Goal: Task Accomplishment & Management: Manage account settings

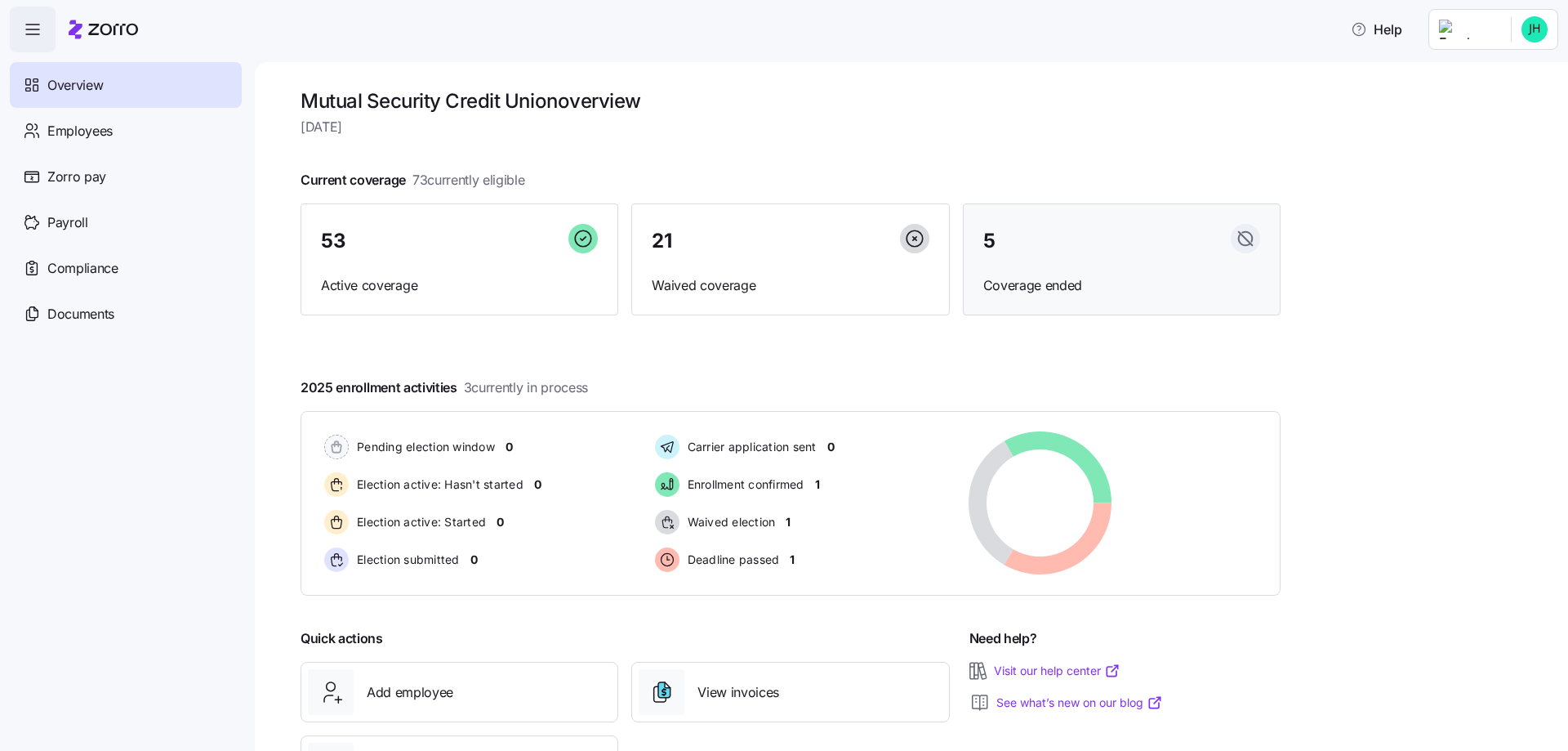
click at [1057, 242] on div "5" at bounding box center [1122, 241] width 277 height 35
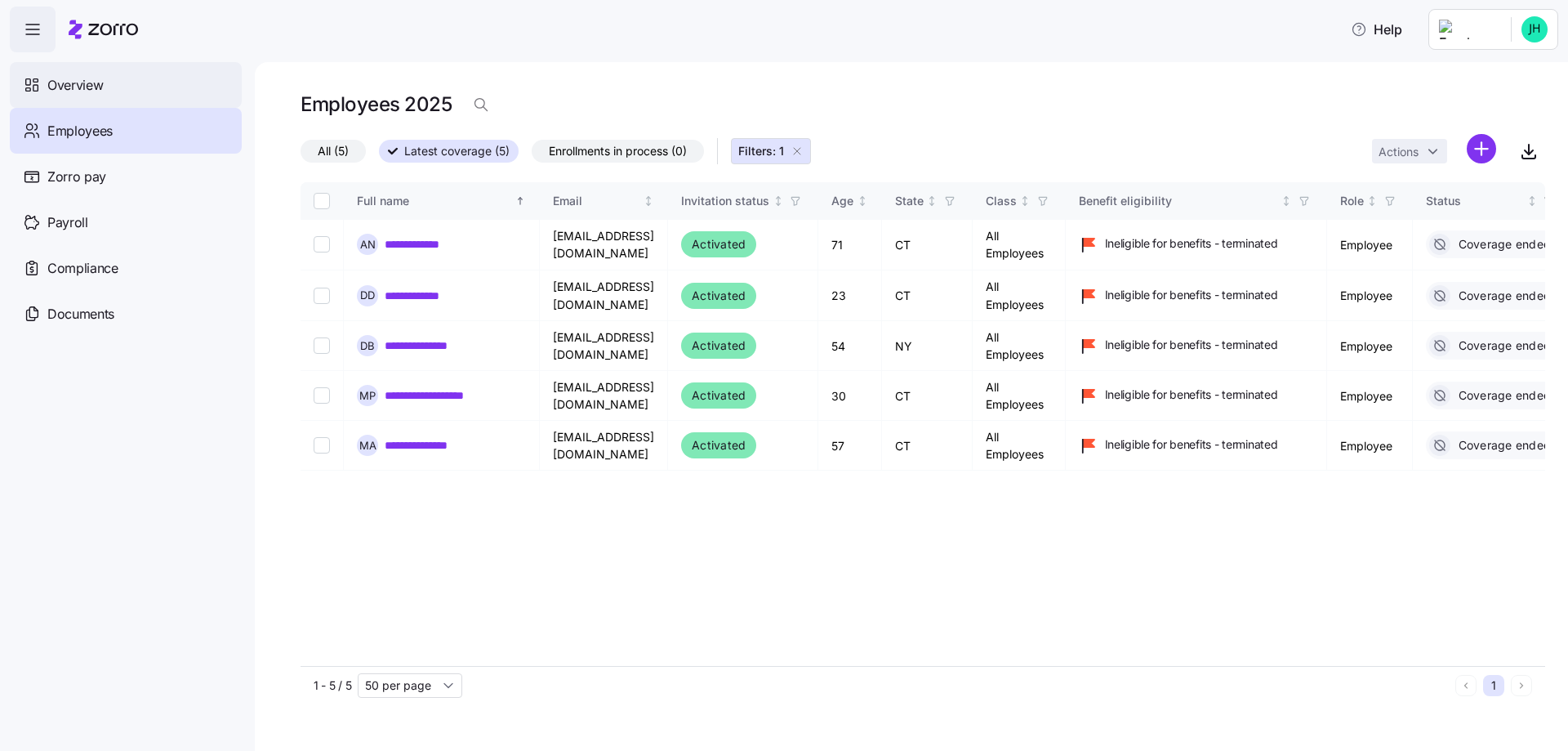
click at [124, 85] on div "Overview" at bounding box center [125, 85] width 232 height 46
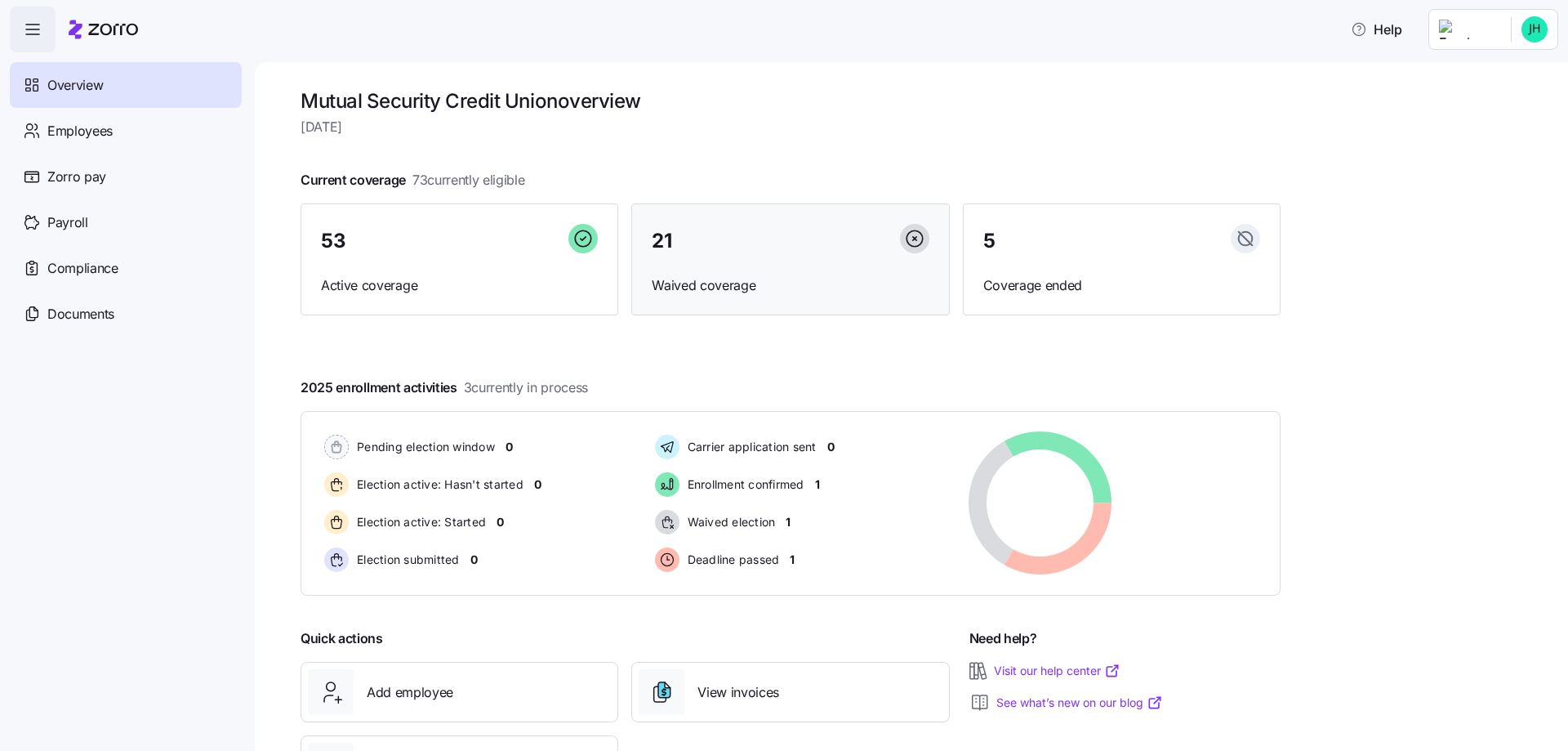
click at [698, 257] on div "21" at bounding box center [790, 241] width 277 height 35
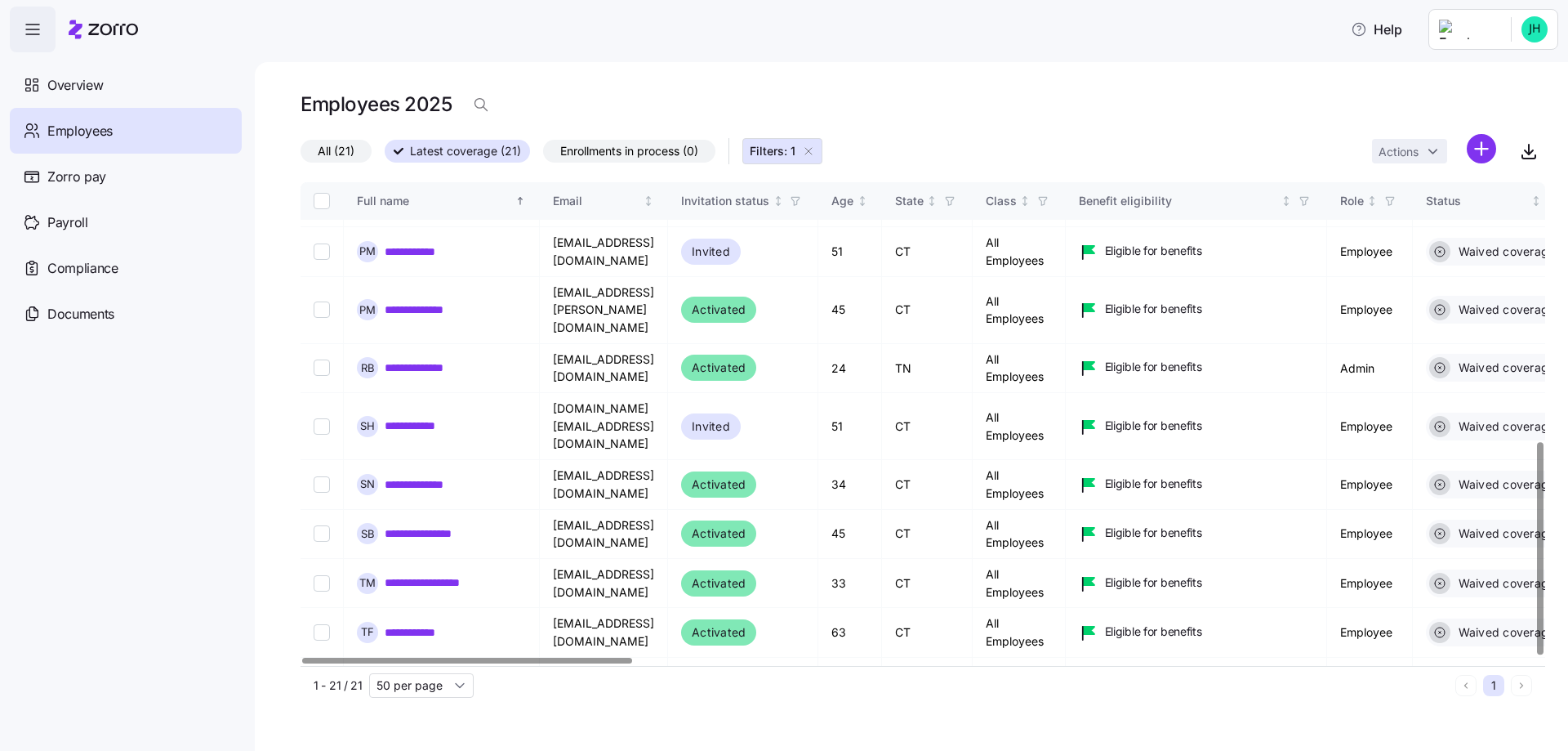
scroll to position [589, 0]
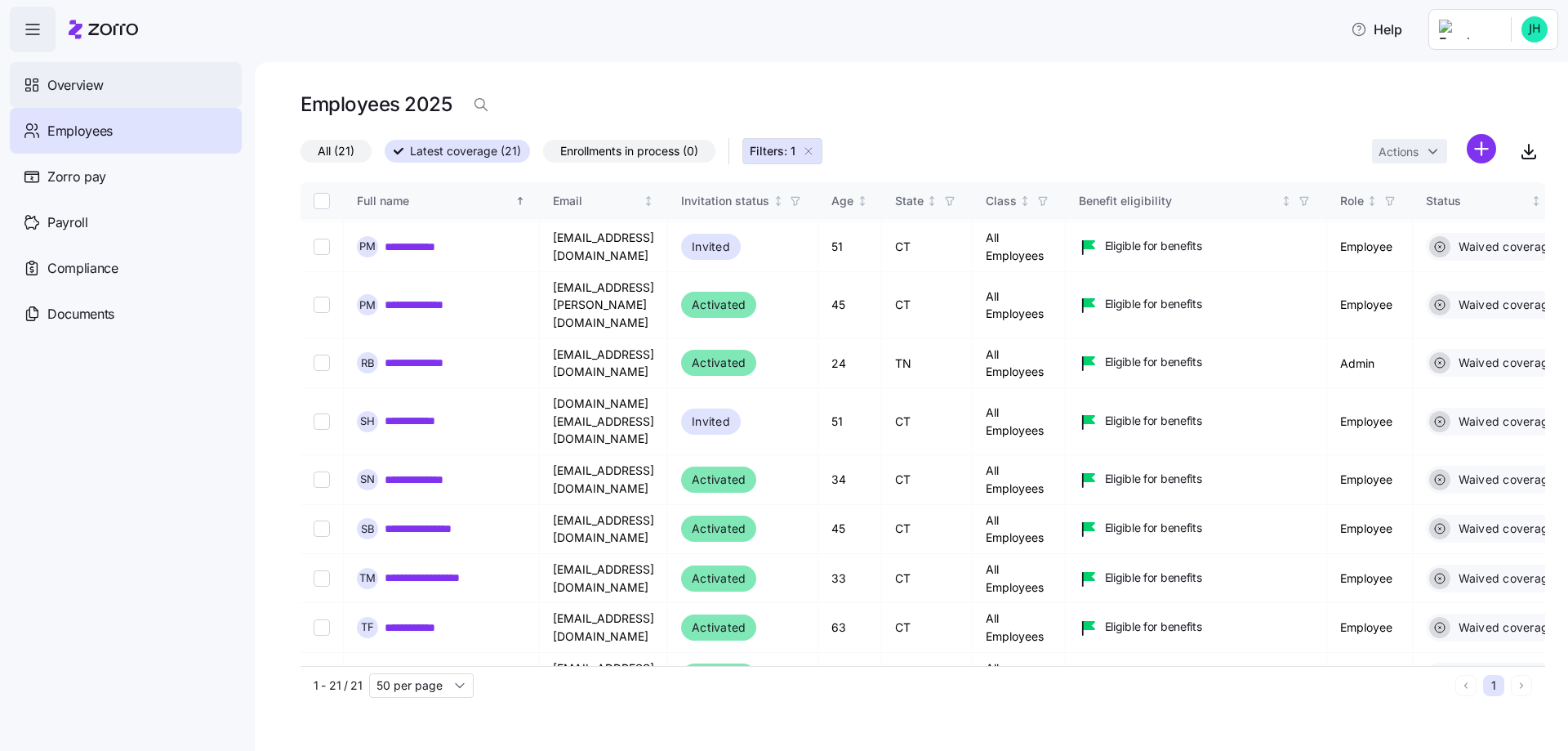
click at [111, 82] on div "Overview" at bounding box center [125, 85] width 232 height 46
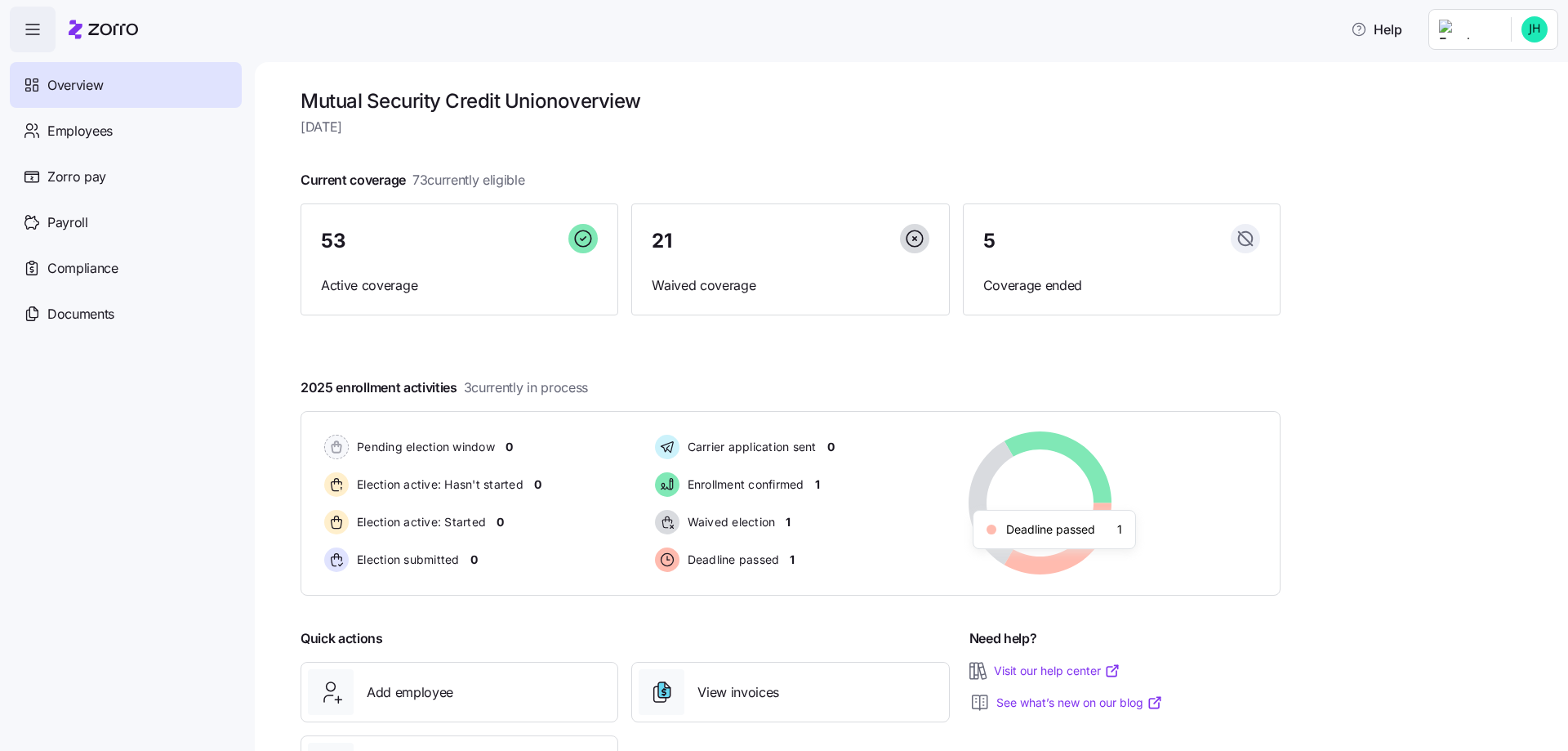
click at [1084, 552] on icon at bounding box center [1058, 539] width 107 height 72
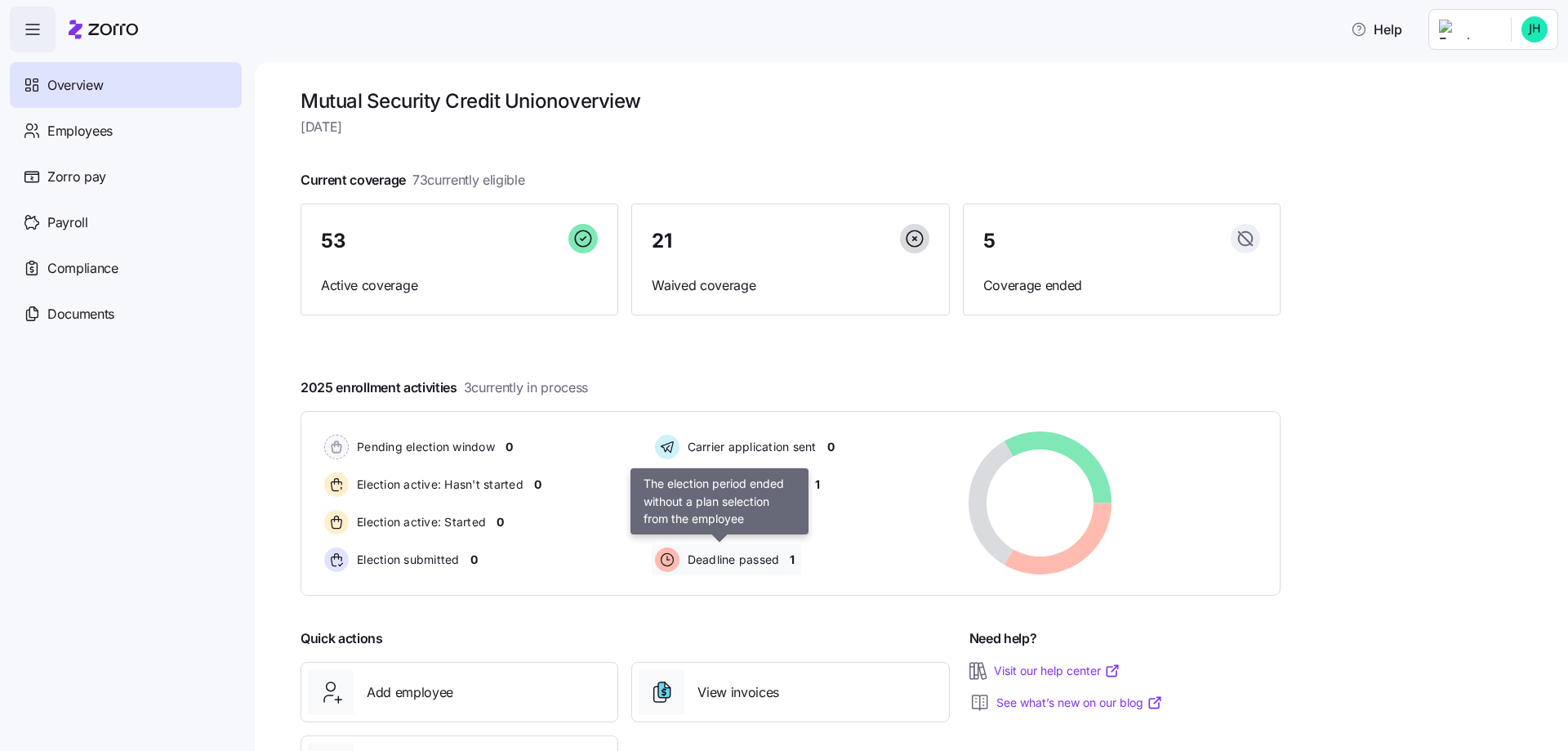
click at [755, 562] on span "Deadline passed" at bounding box center [731, 559] width 97 height 16
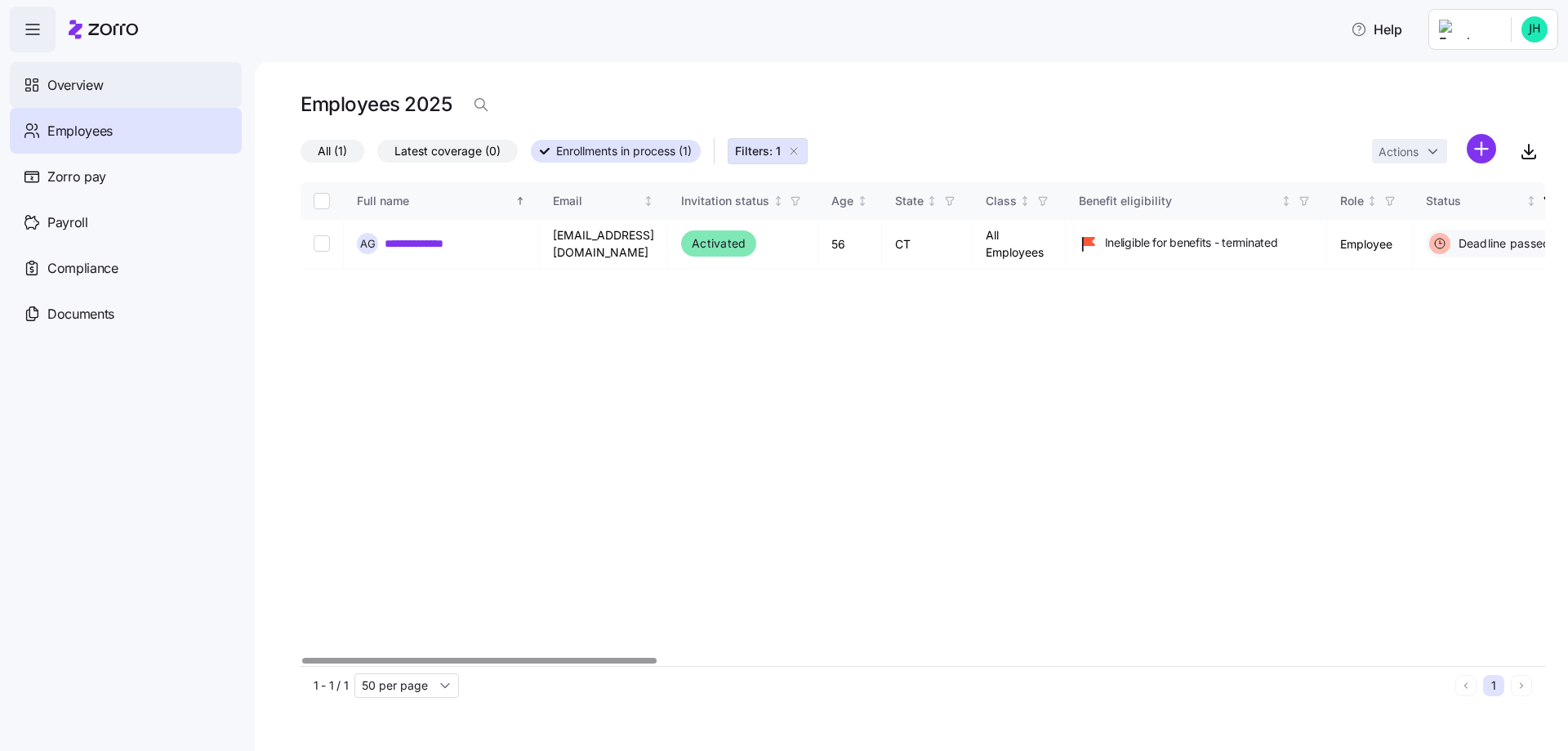
click at [137, 94] on div "Overview" at bounding box center [125, 85] width 232 height 46
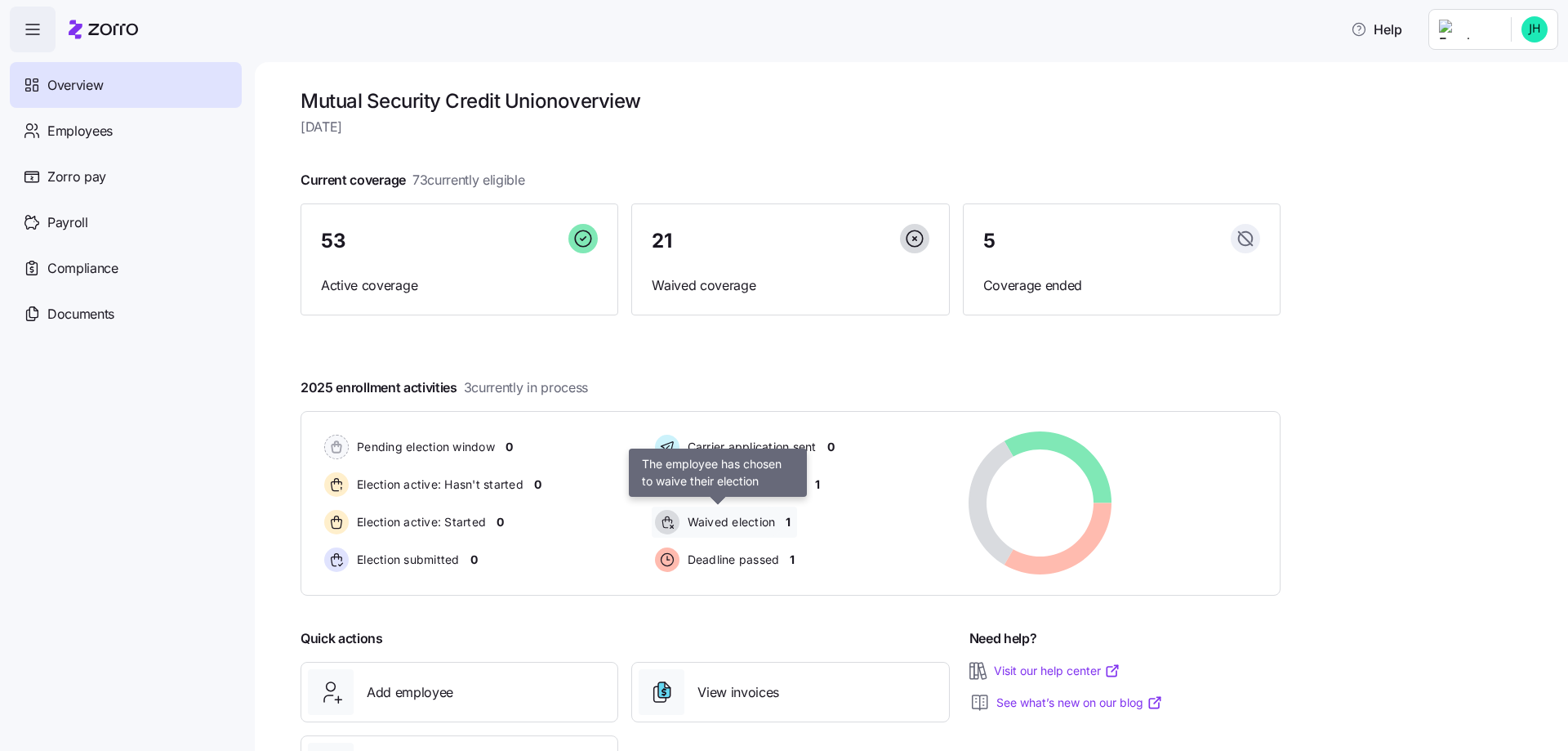
click at [731, 523] on span "Waived election" at bounding box center [729, 521] width 93 height 16
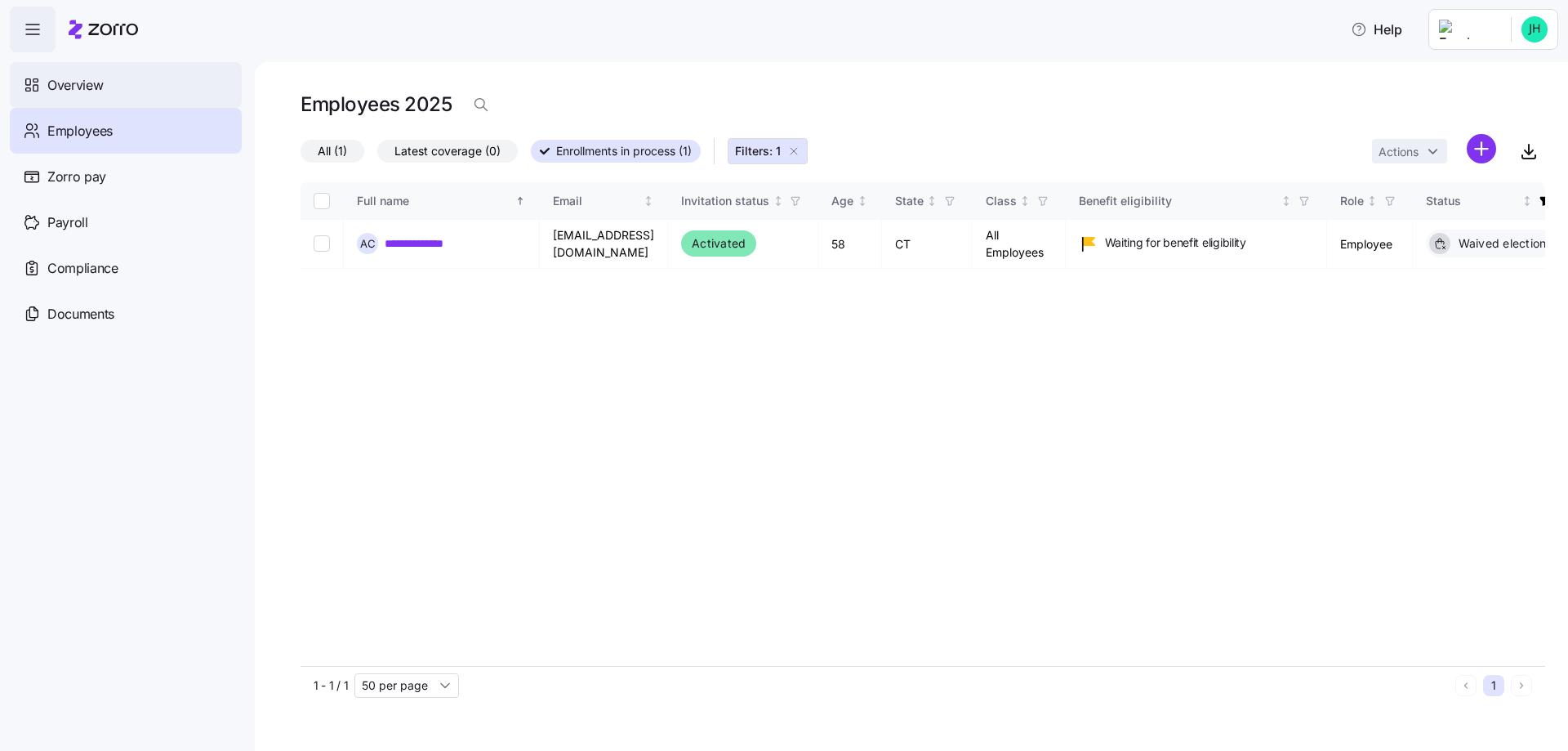
click at [136, 81] on div "Overview" at bounding box center [125, 85] width 232 height 46
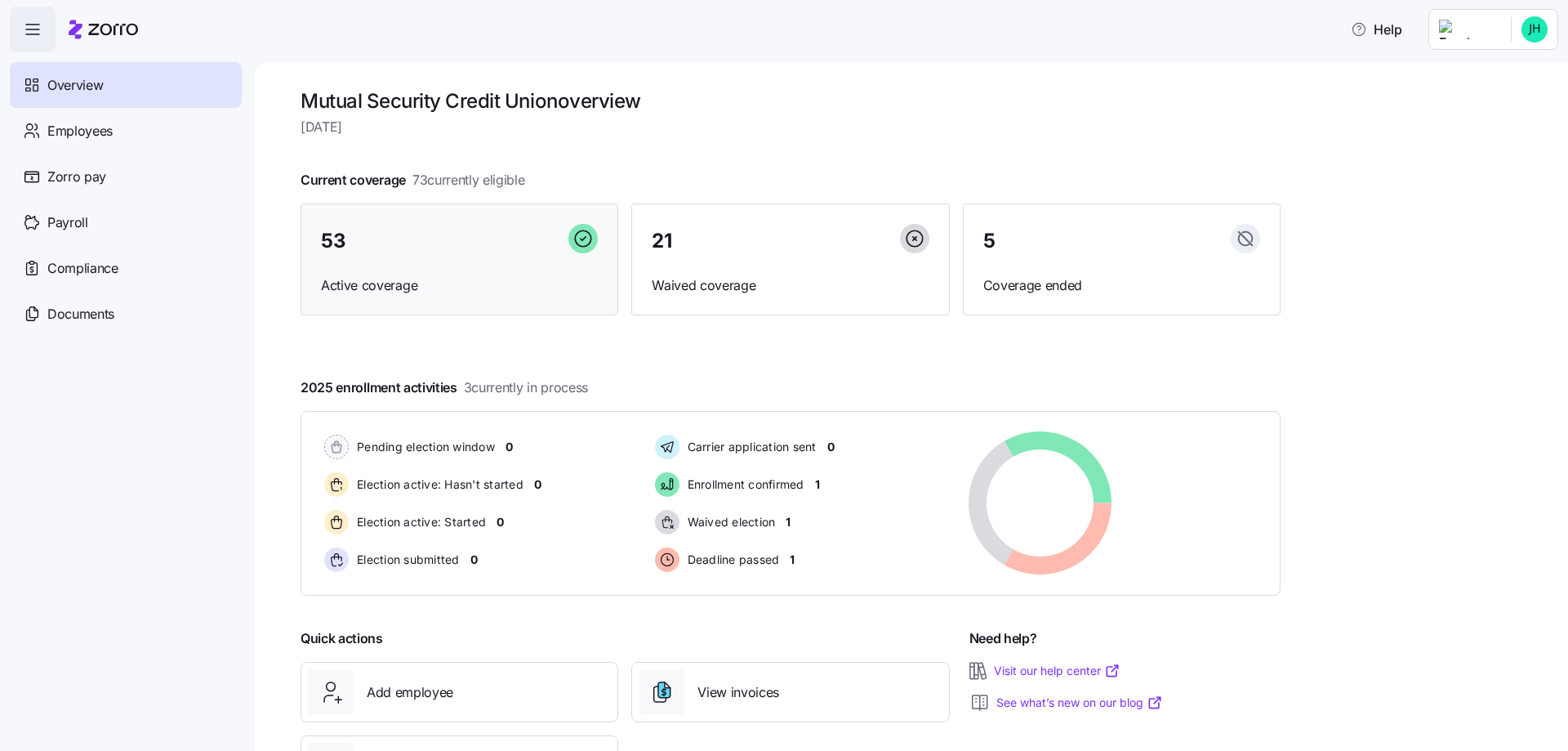
click at [497, 267] on div "53 Active coverage" at bounding box center [459, 259] width 317 height 113
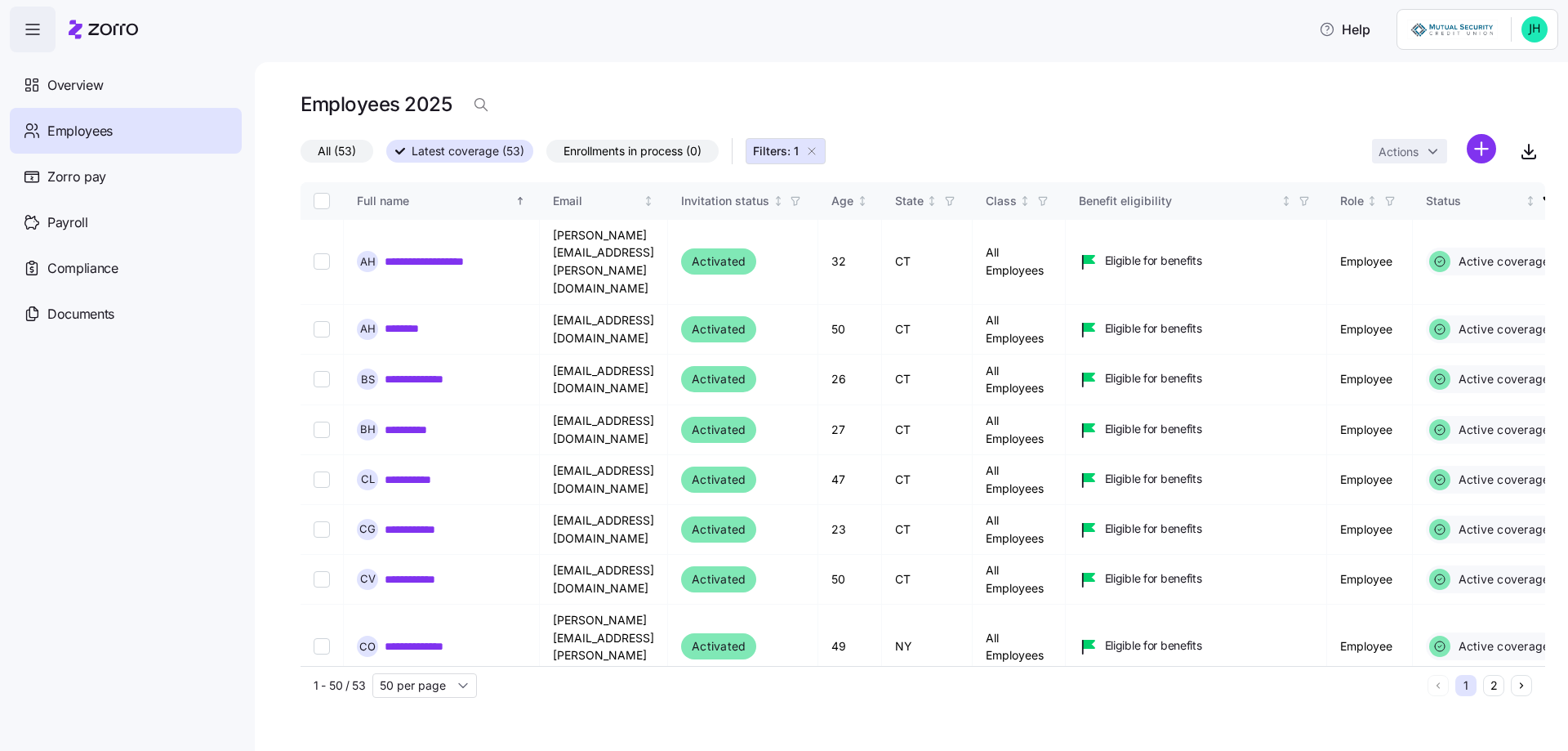
click at [1496, 684] on button "2" at bounding box center [1494, 685] width 21 height 21
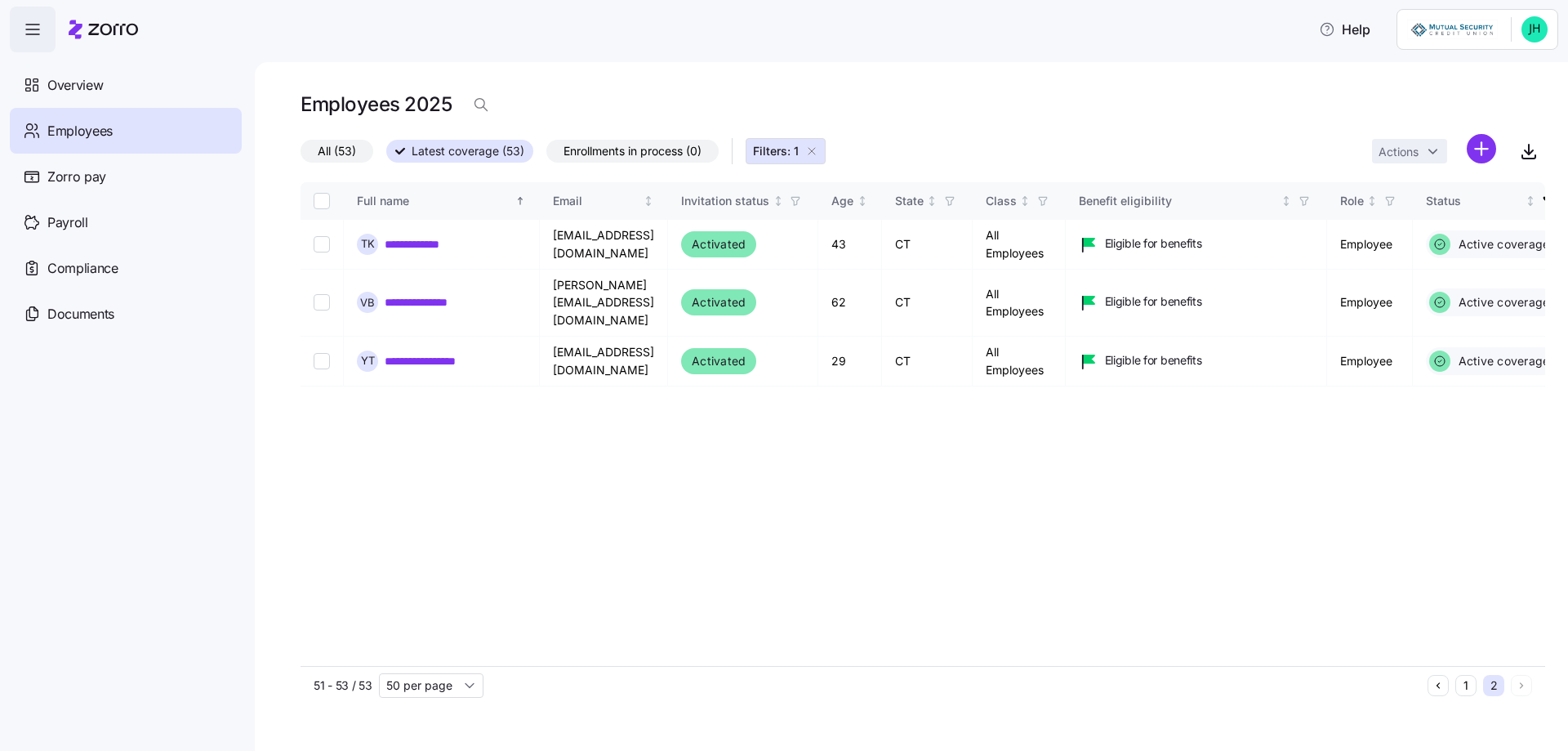
click at [1471, 684] on button "1" at bounding box center [1466, 685] width 21 height 21
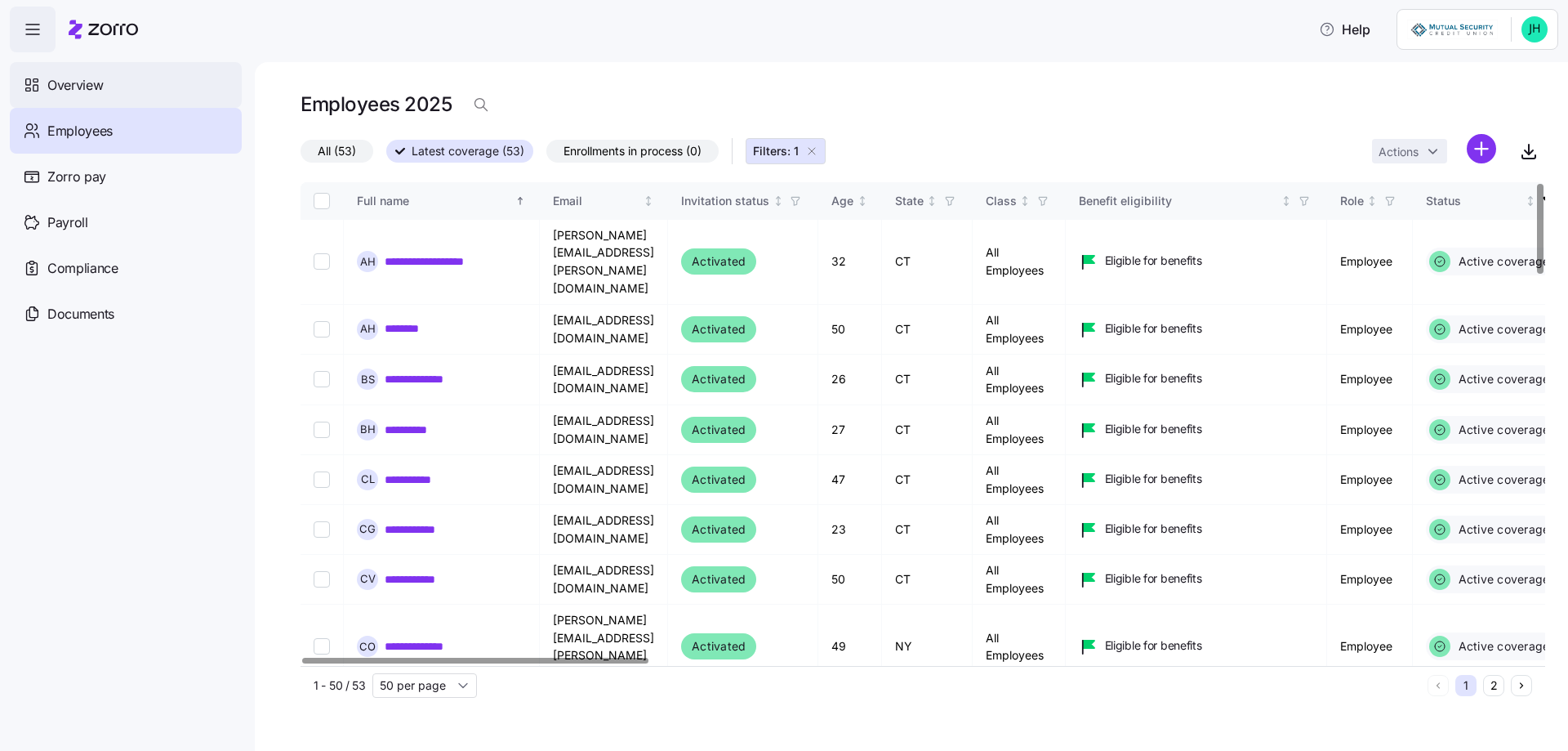
click at [55, 73] on div "Overview" at bounding box center [125, 85] width 232 height 46
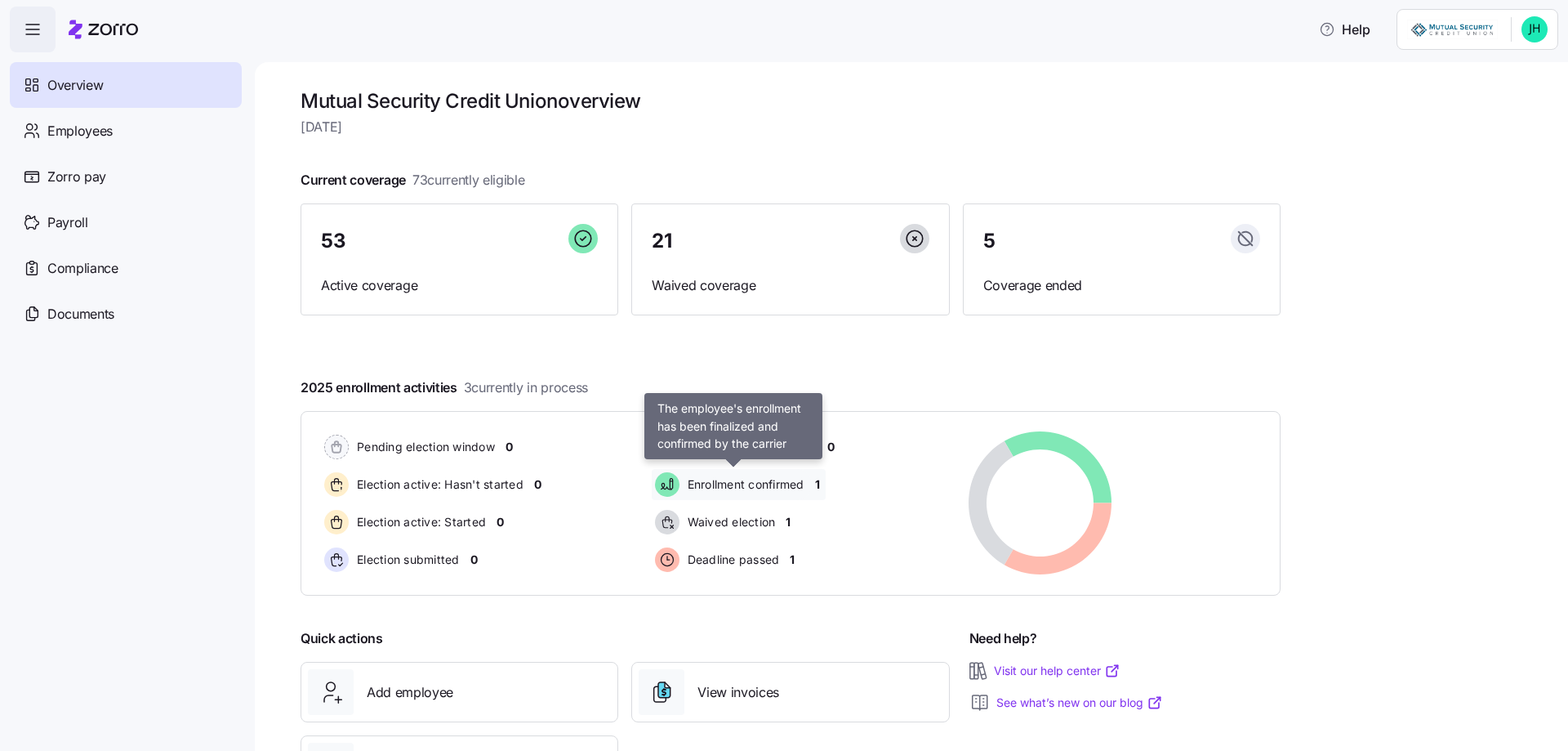
click at [758, 480] on span "Enrollment confirmed" at bounding box center [743, 484] width 122 height 16
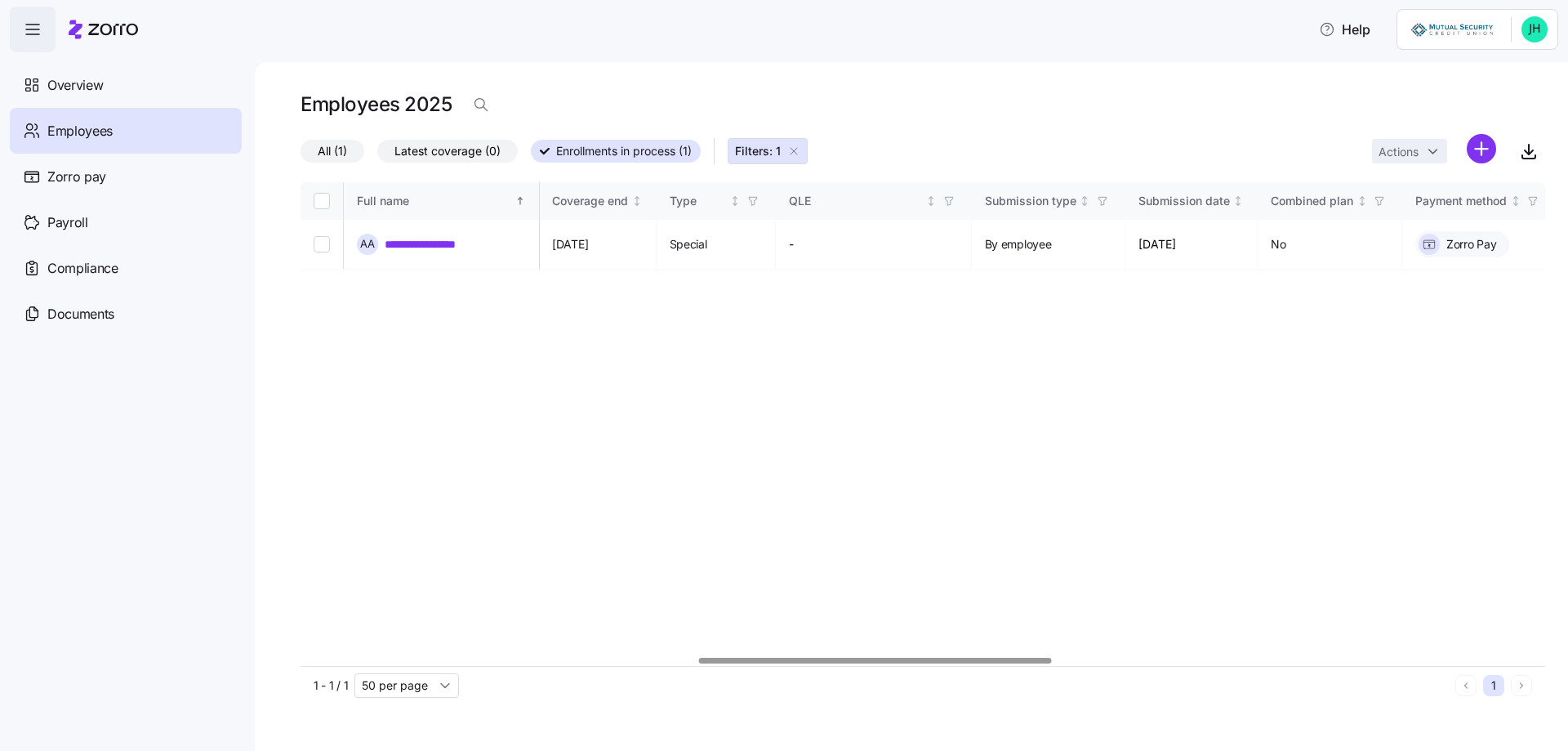
scroll to position [0, 1548]
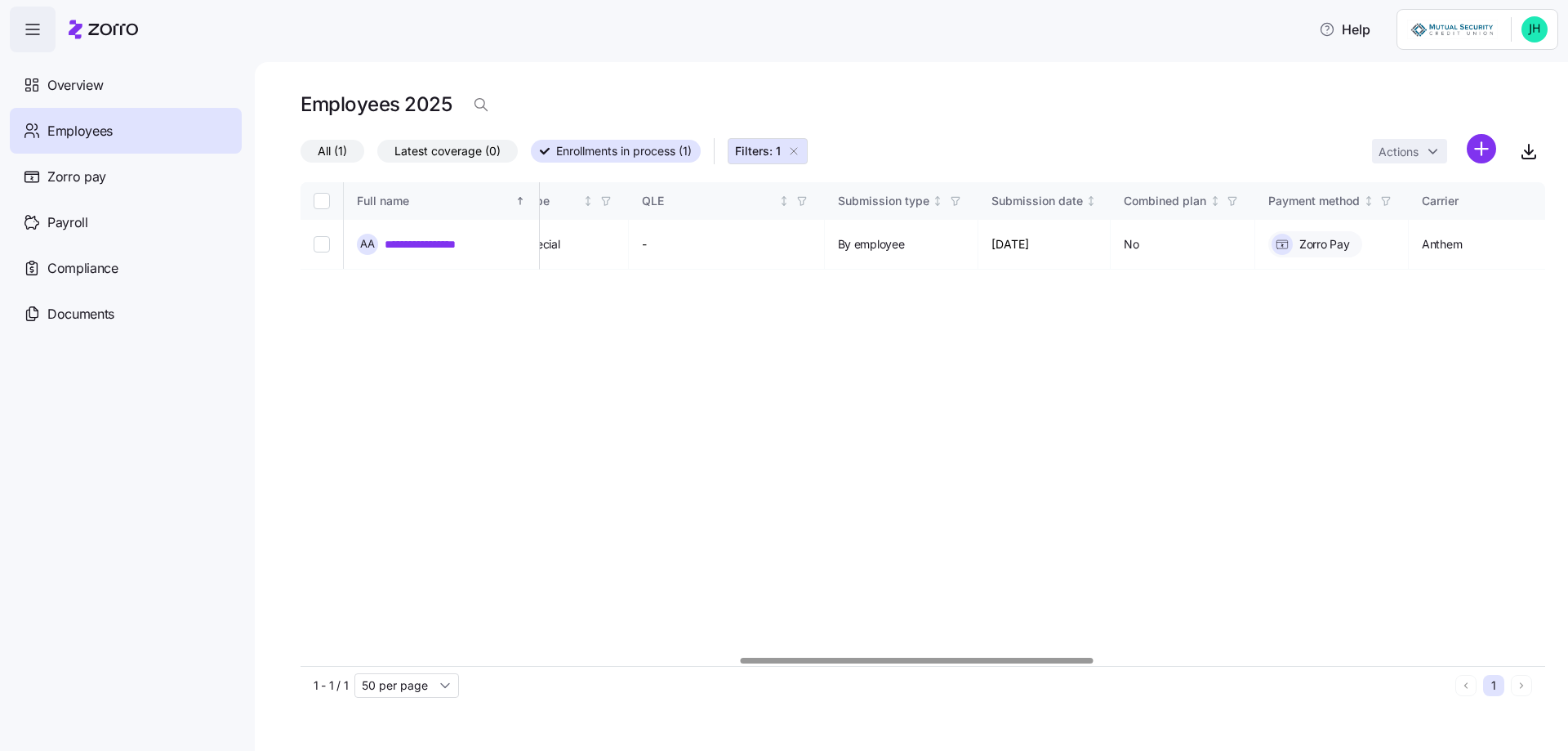
click at [1029, 658] on div at bounding box center [916, 661] width 352 height 6
drag, startPoint x: 1153, startPoint y: 637, endPoint x: 1063, endPoint y: 682, distance: 100.6
click at [1063, 682] on div "**********" at bounding box center [922, 444] width 1245 height 522
click at [1050, 681] on div "1 - 1 / 1 50 per page" at bounding box center [881, 685] width 1135 height 25
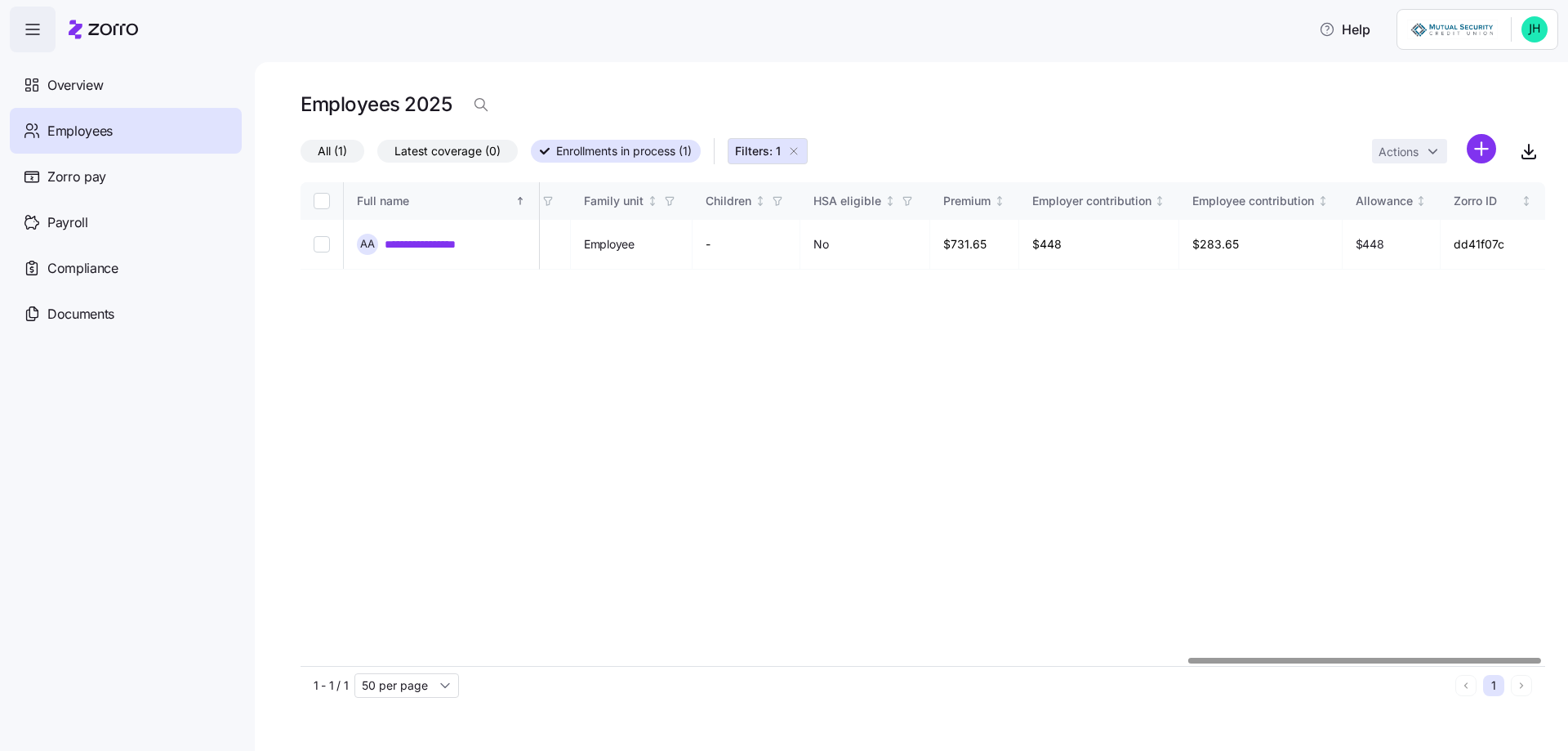
scroll to position [0, 3110]
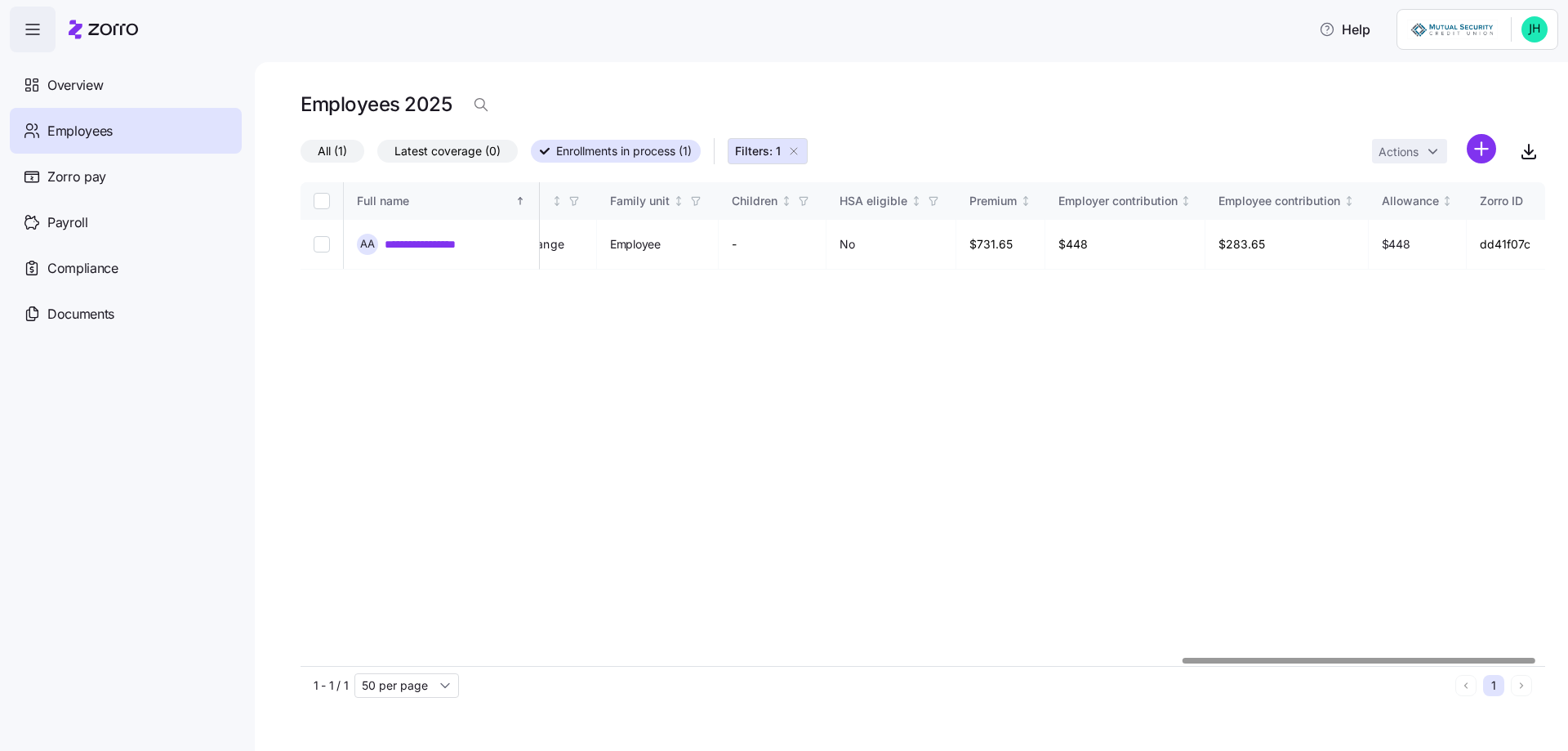
click at [1299, 658] on div at bounding box center [1358, 661] width 352 height 6
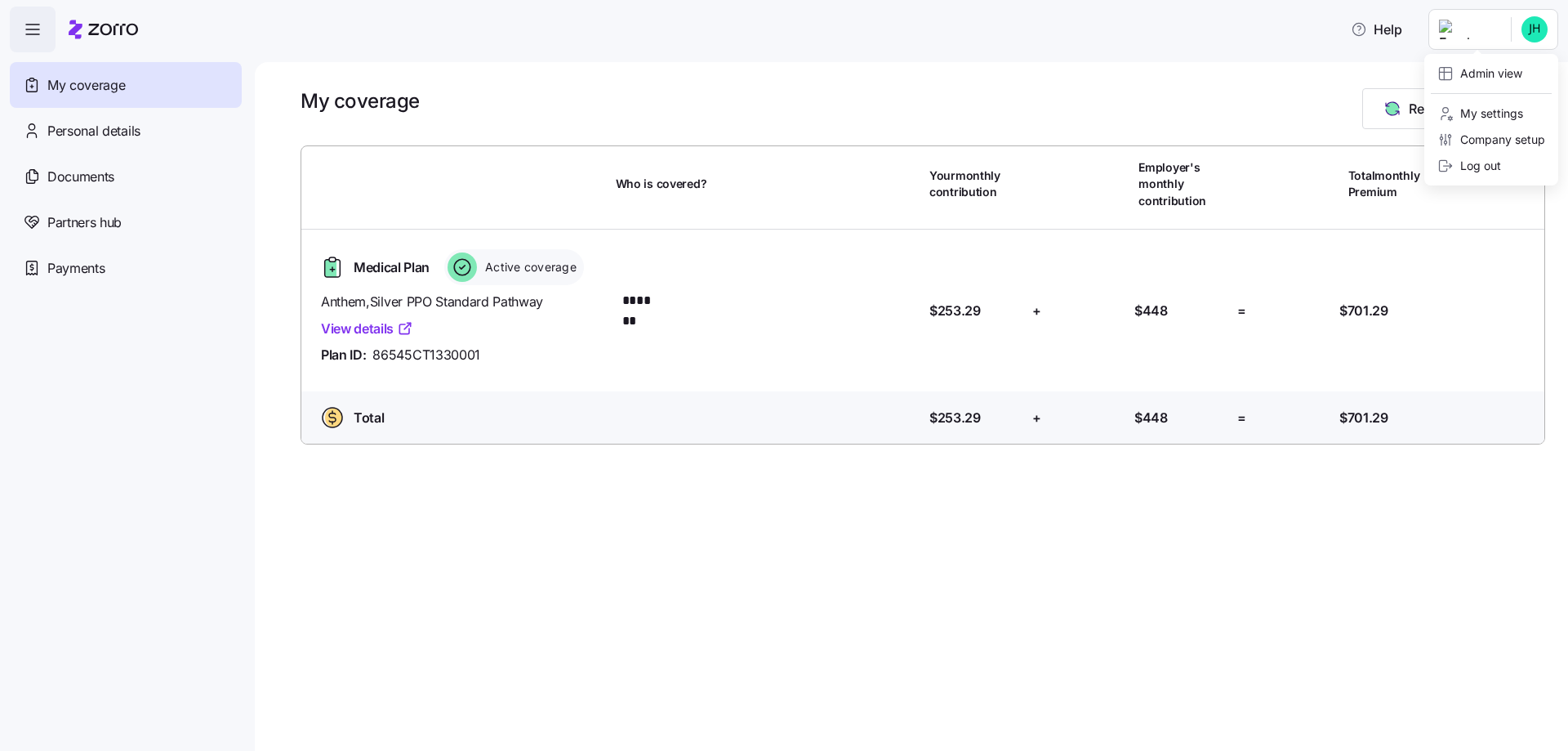
click at [1412, 35] on html "Help My coverage Personal details Documents Partners hub Payments My coverage R…" at bounding box center [784, 370] width 1568 height 741
click at [1462, 67] on div "Admin view" at bounding box center [1480, 73] width 85 height 18
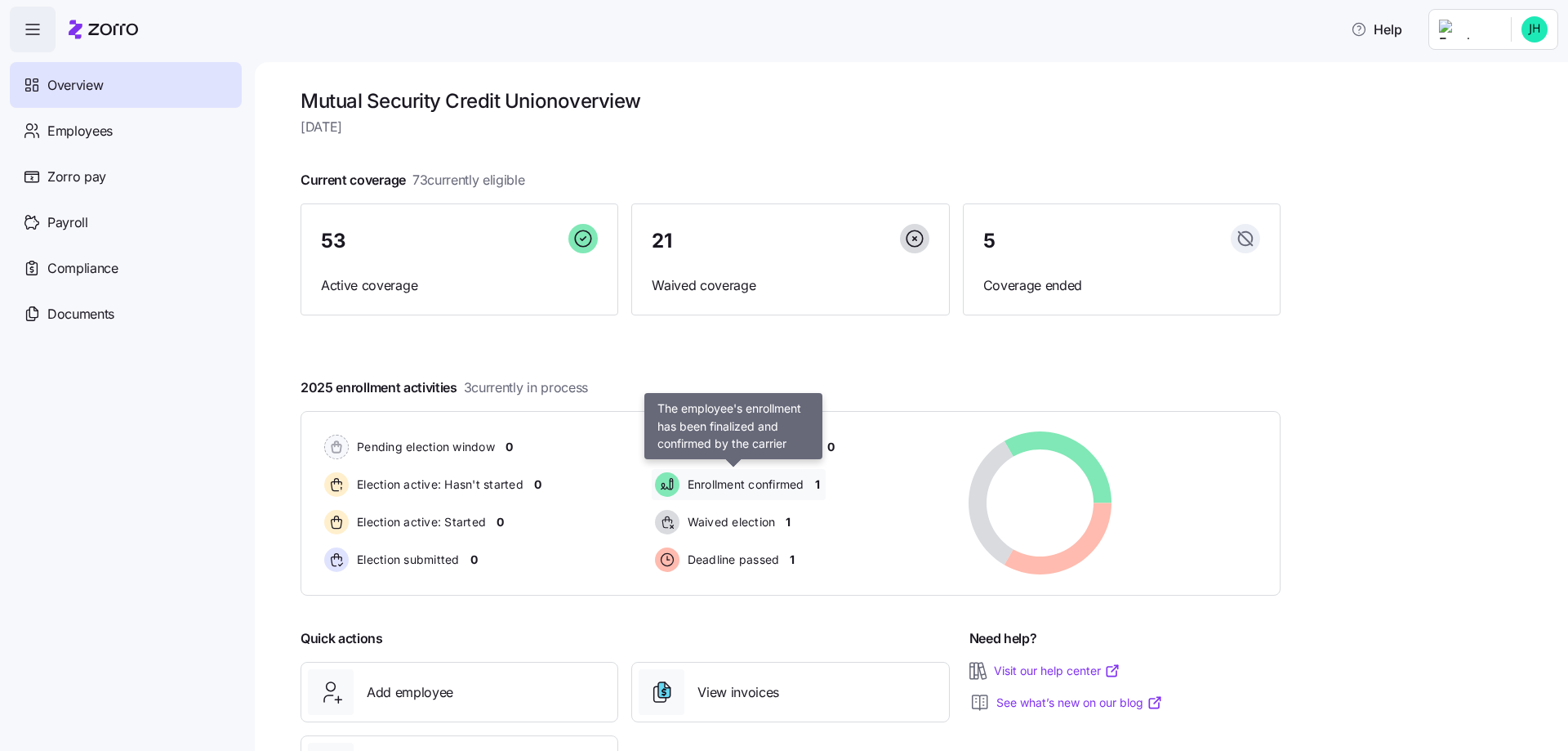
click at [779, 477] on span "Enrollment confirmed" at bounding box center [743, 484] width 122 height 16
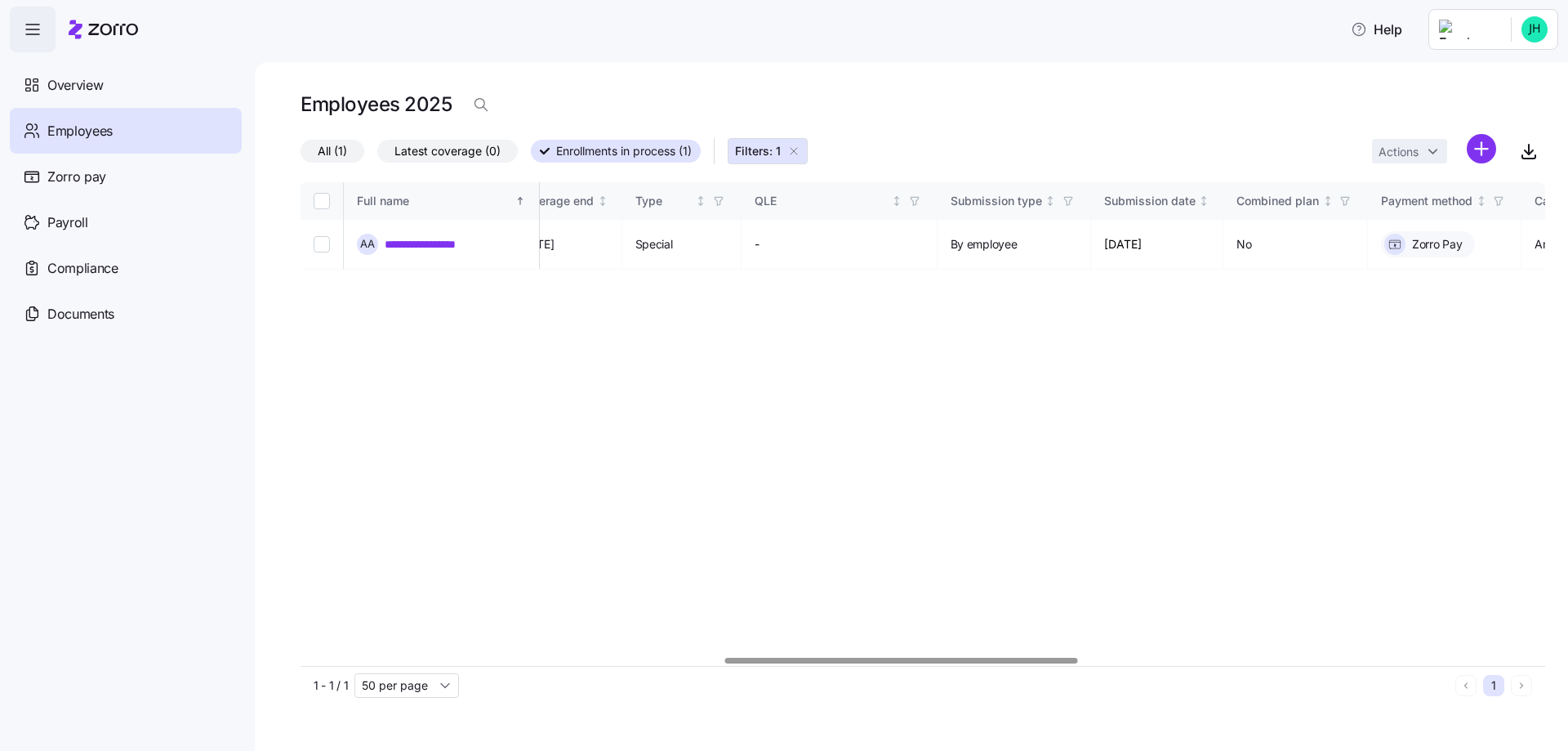
scroll to position [0, 1493]
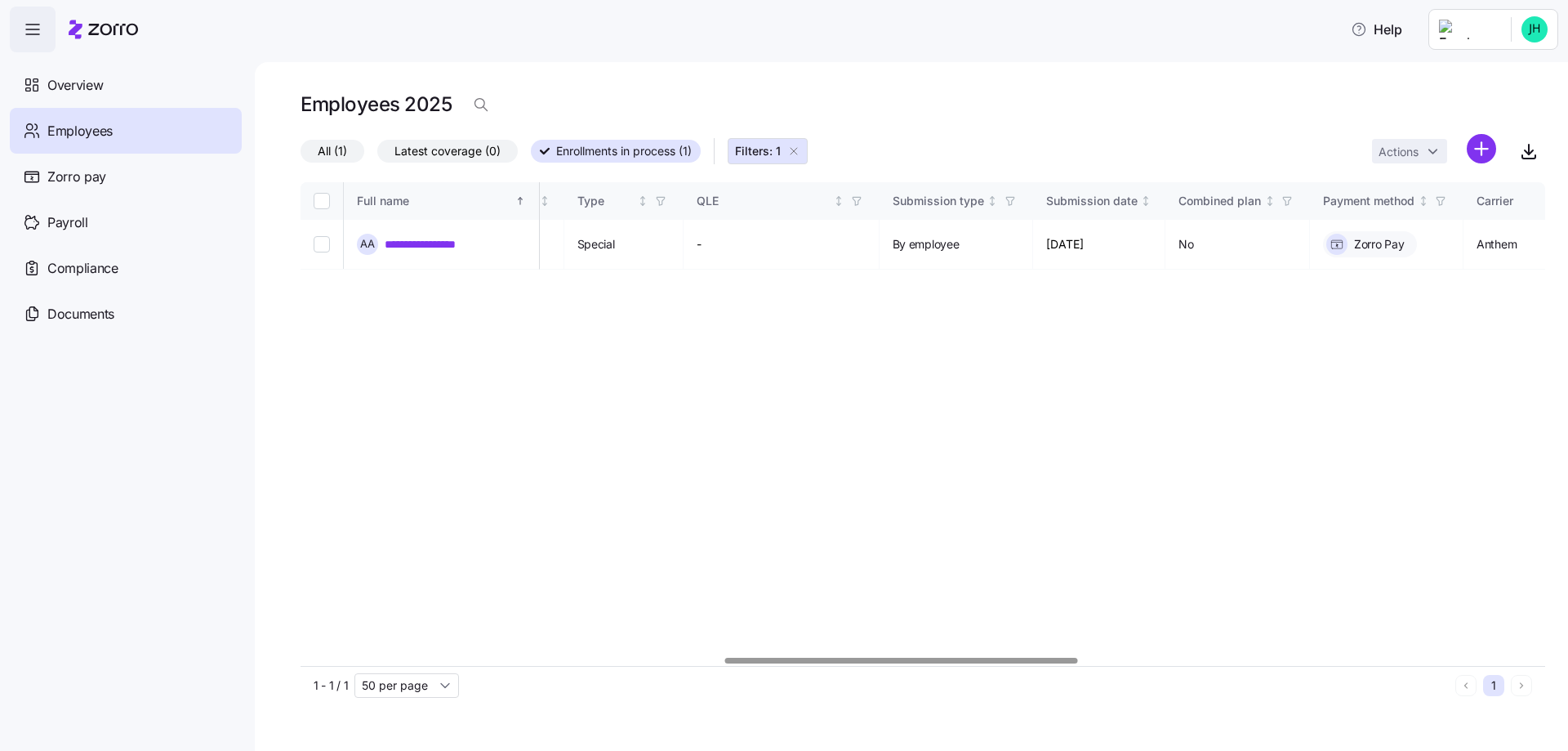
click at [1019, 658] on div at bounding box center [901, 661] width 352 height 6
click at [1019, 655] on div "**********" at bounding box center [922, 424] width 1245 height 484
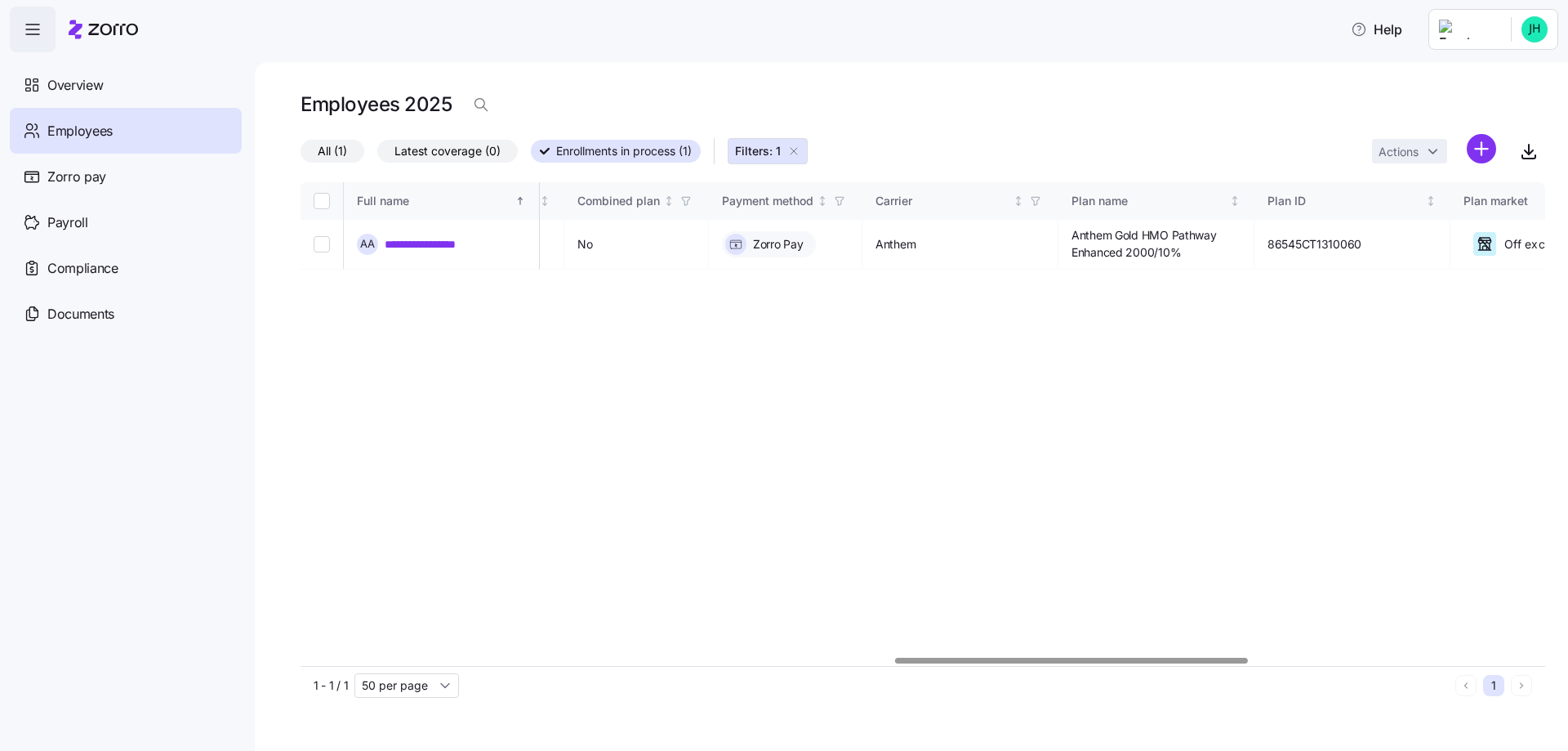
scroll to position [0, 2288]
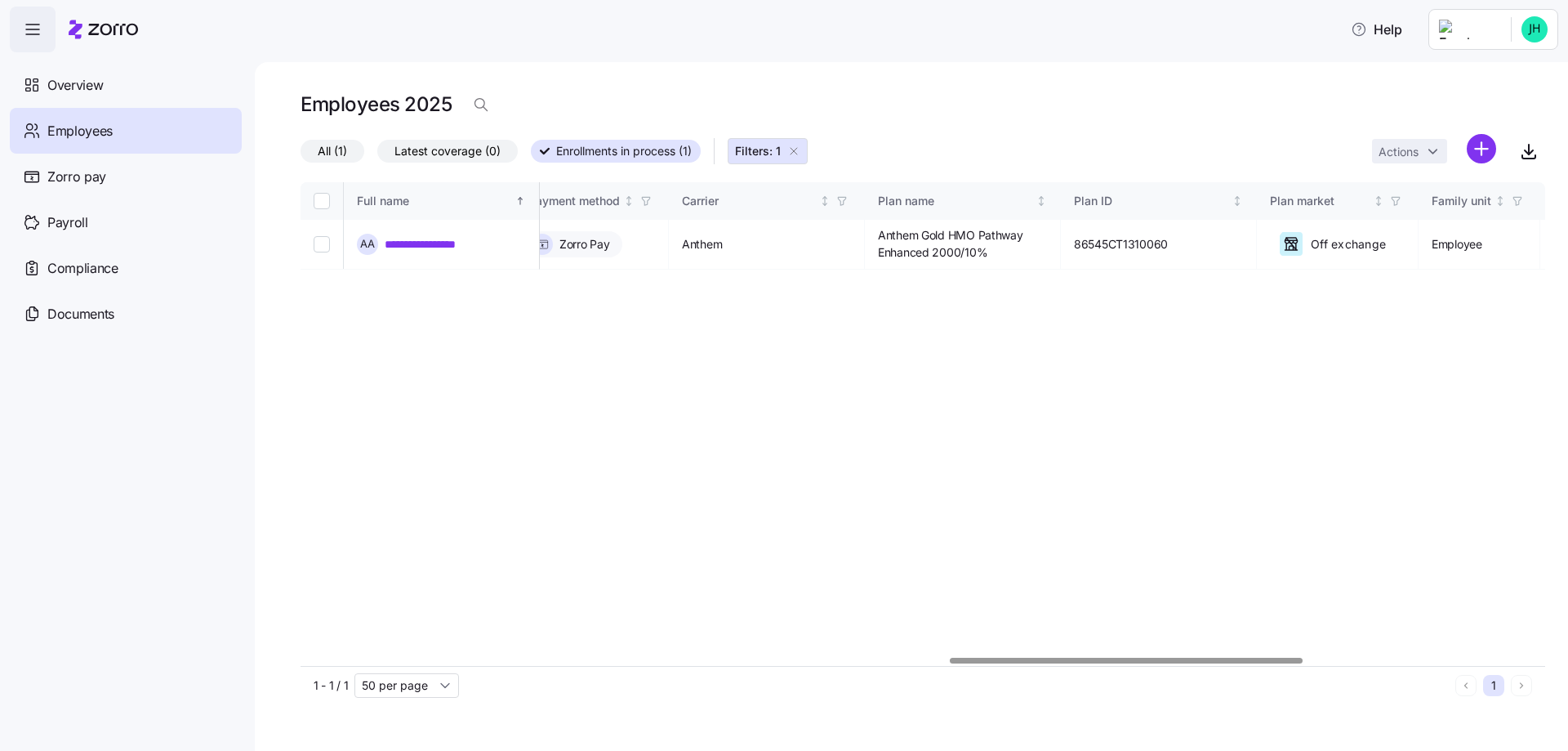
click at [1086, 663] on div at bounding box center [1126, 661] width 352 height 6
click at [1114, 667] on div "1 - 1 / 1 50 per page 1" at bounding box center [922, 684] width 1245 height 38
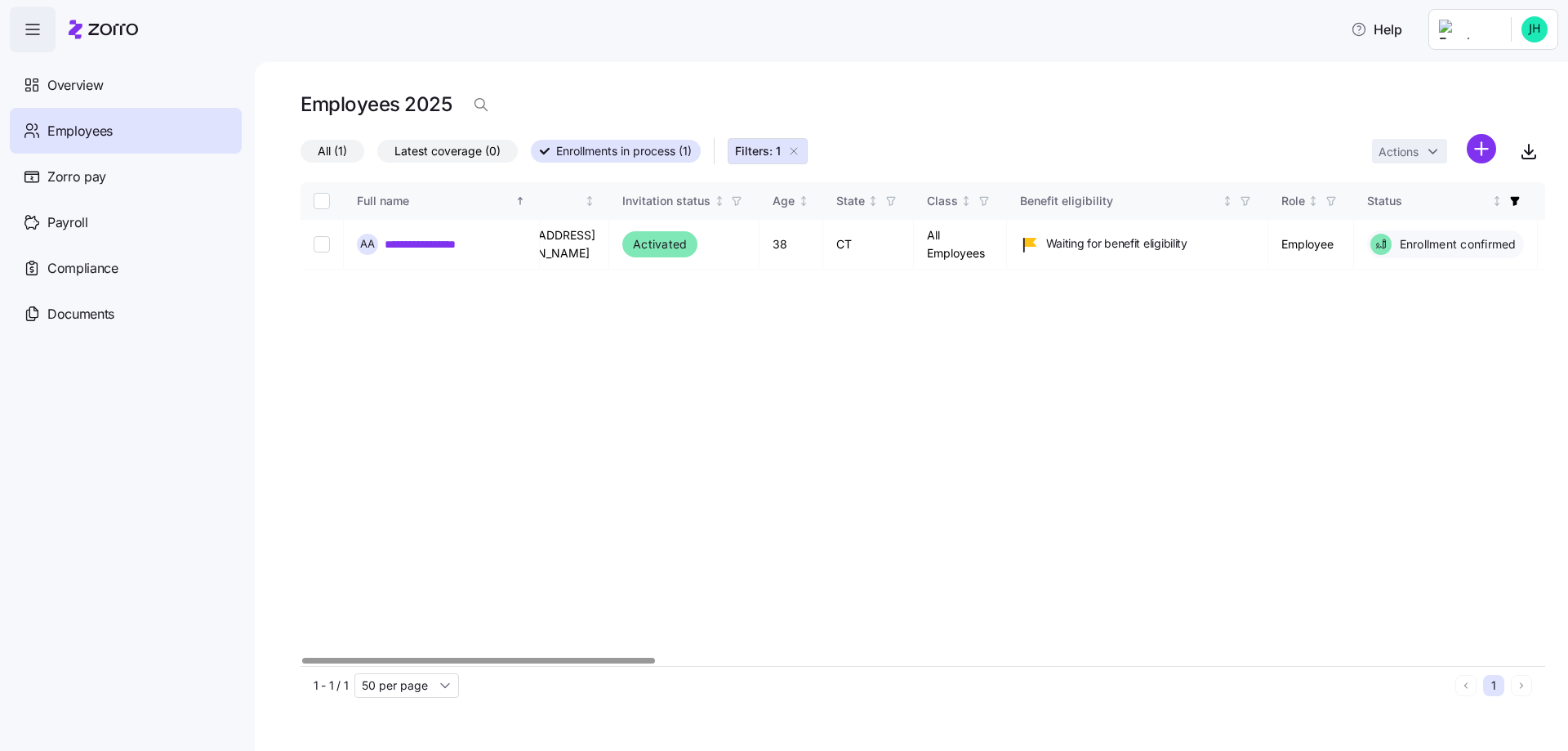
scroll to position [0, 0]
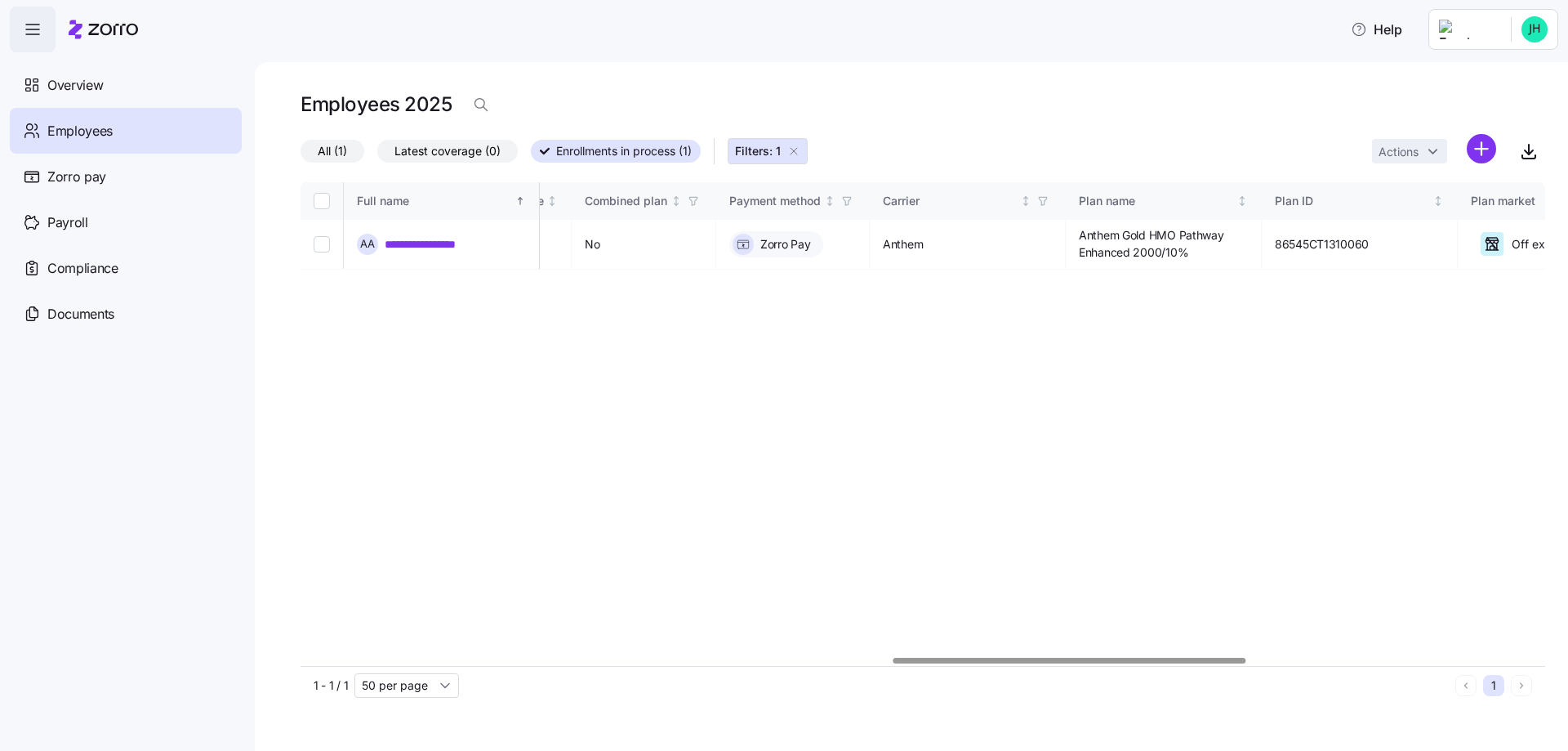
click at [1069, 656] on div at bounding box center [922, 661] width 1245 height 9
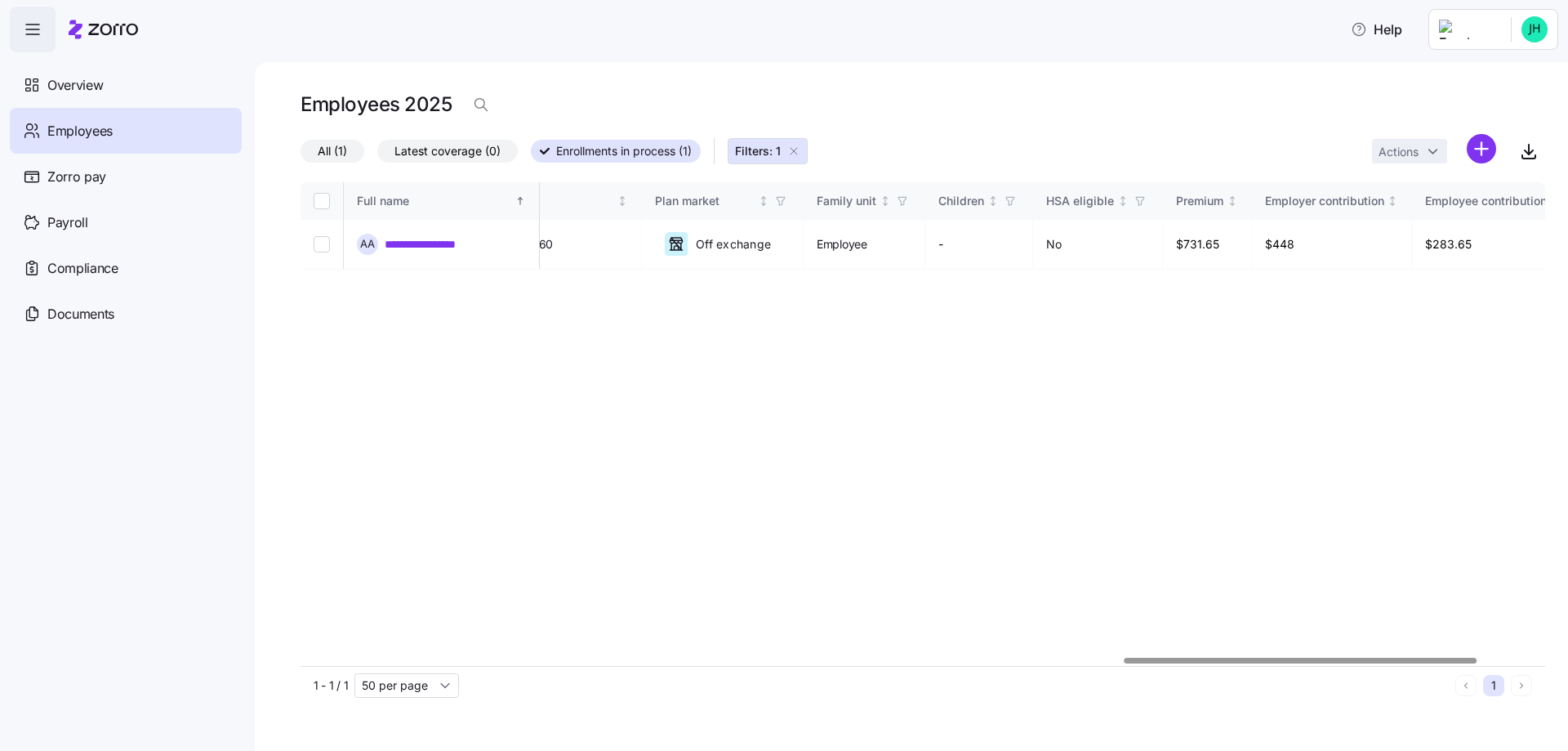
scroll to position [0, 3141]
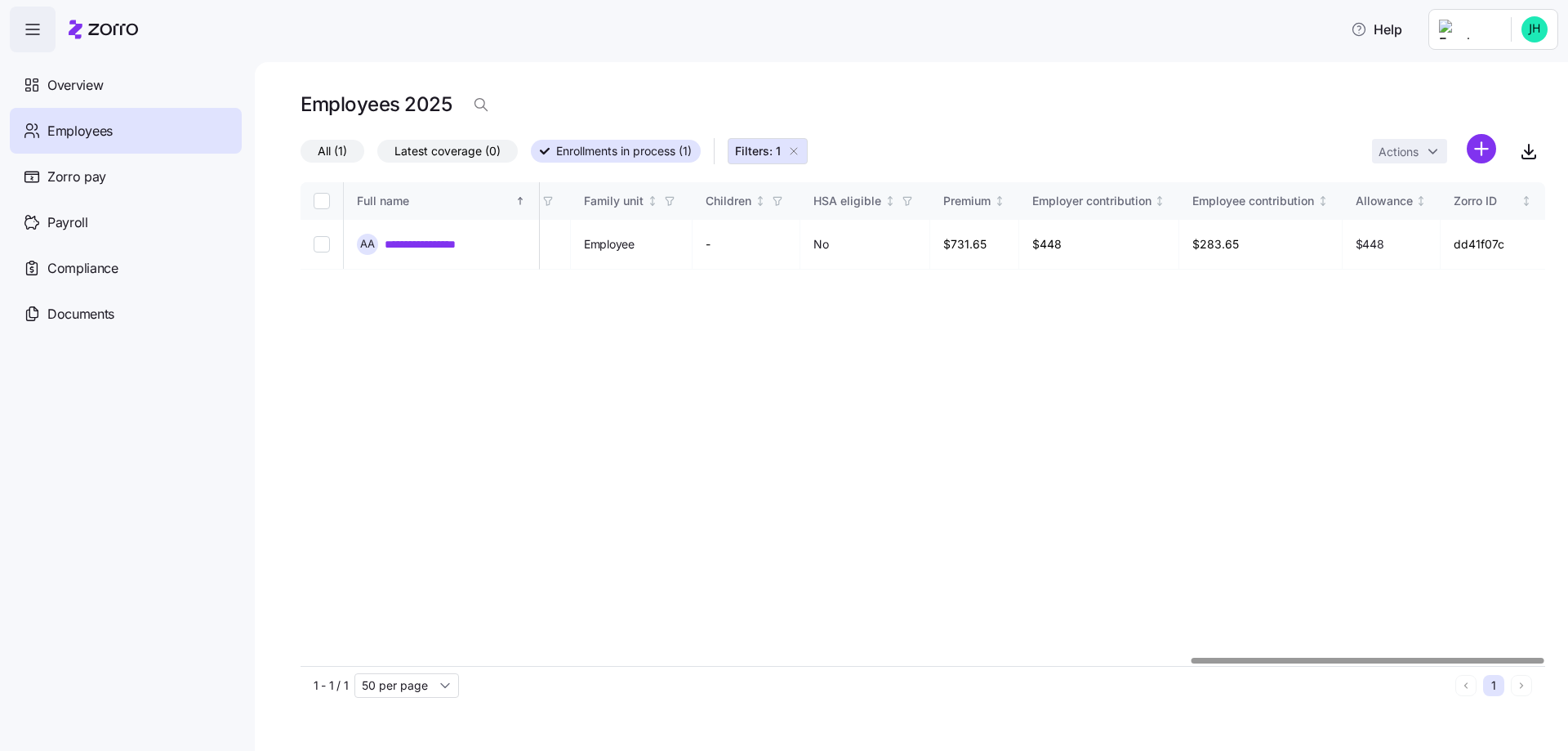
click at [1384, 659] on div at bounding box center [922, 661] width 1245 height 9
click at [140, 77] on div "Overview" at bounding box center [125, 85] width 232 height 46
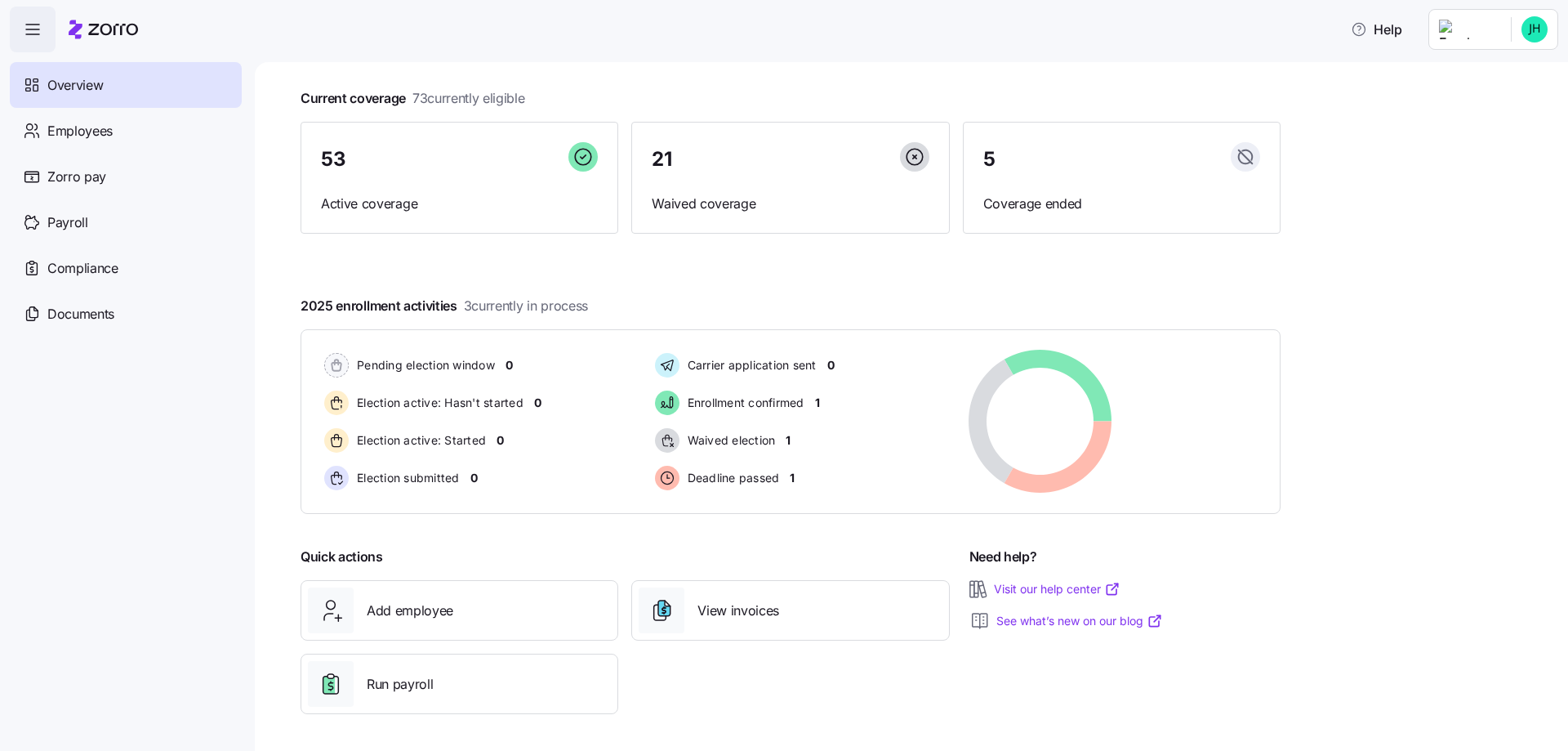
scroll to position [84, 0]
click at [706, 620] on div "View invoices" at bounding box center [790, 608] width 303 height 46
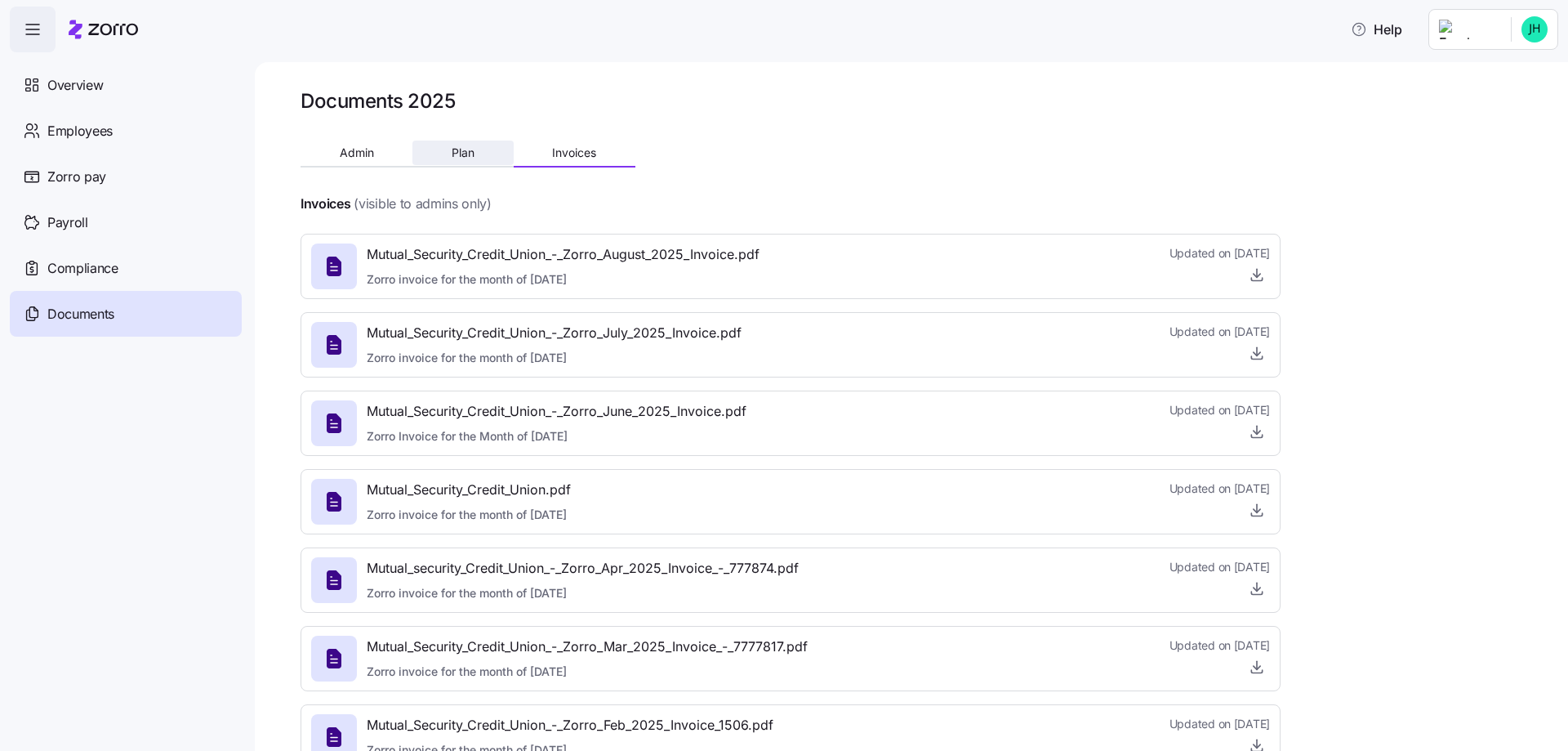
click at [462, 154] on span "Plan" at bounding box center [462, 152] width 23 height 11
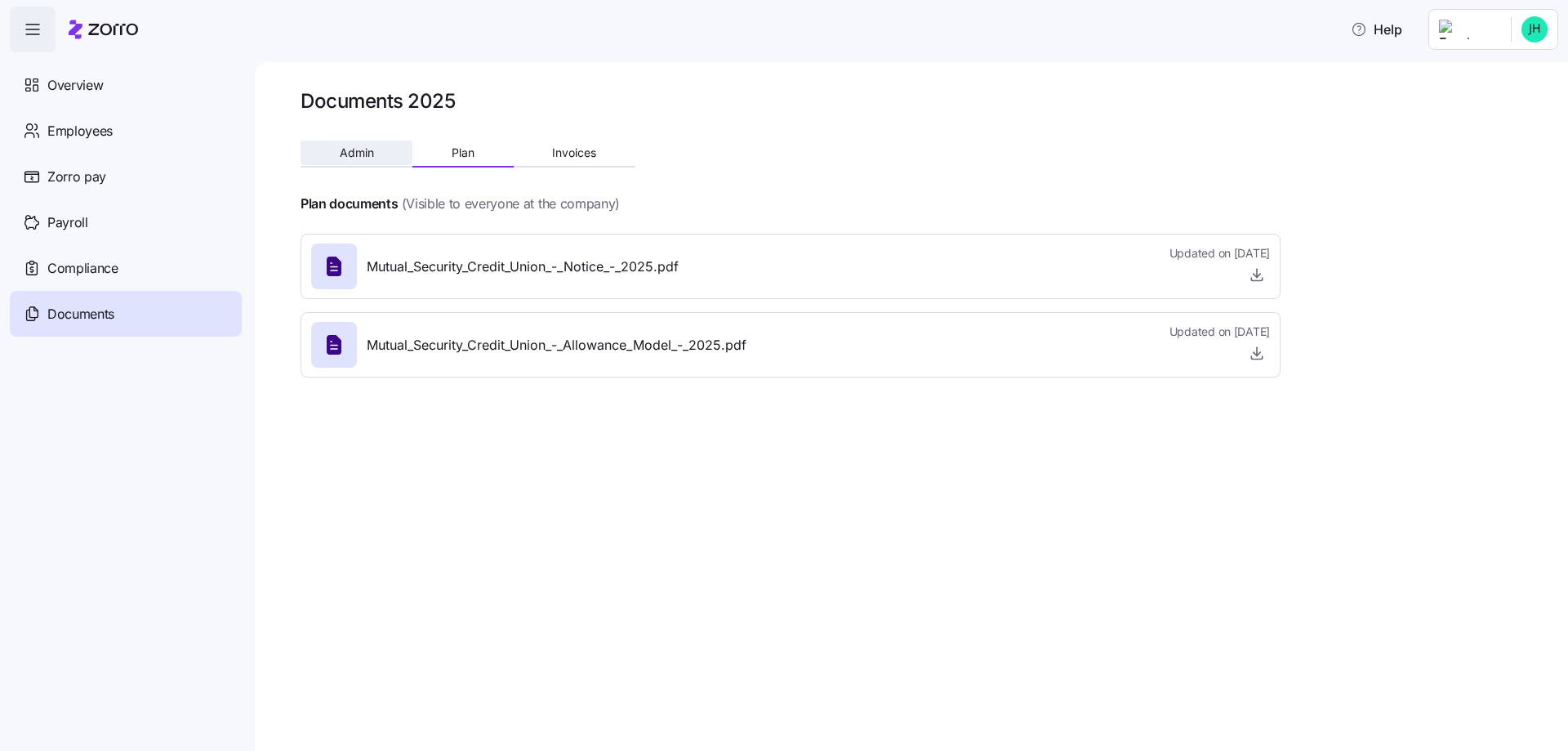
click at [352, 148] on span "Admin" at bounding box center [357, 152] width 34 height 11
